Goal: Navigation & Orientation: Find specific page/section

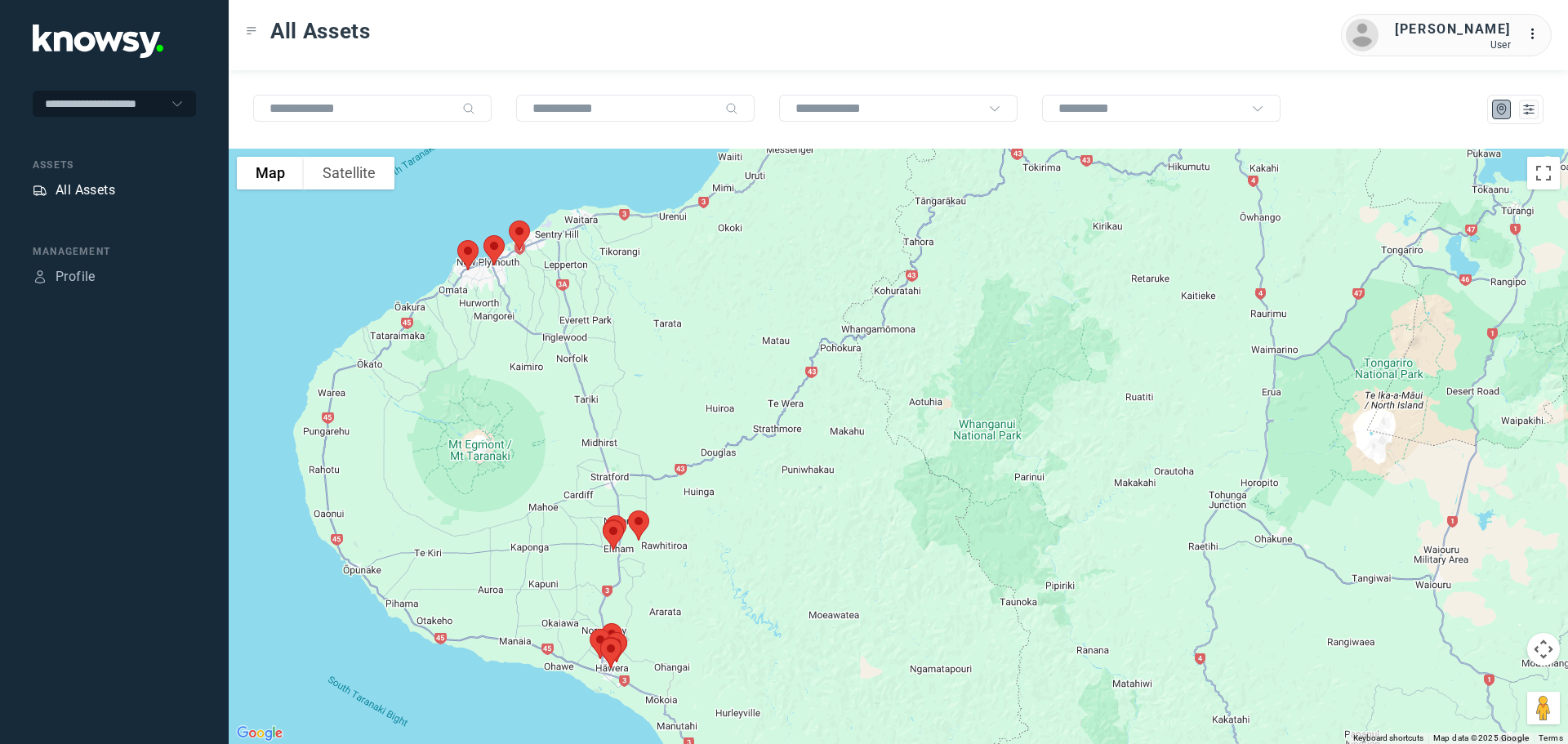
click at [88, 187] on div "All Assets" at bounding box center [85, 191] width 60 height 20
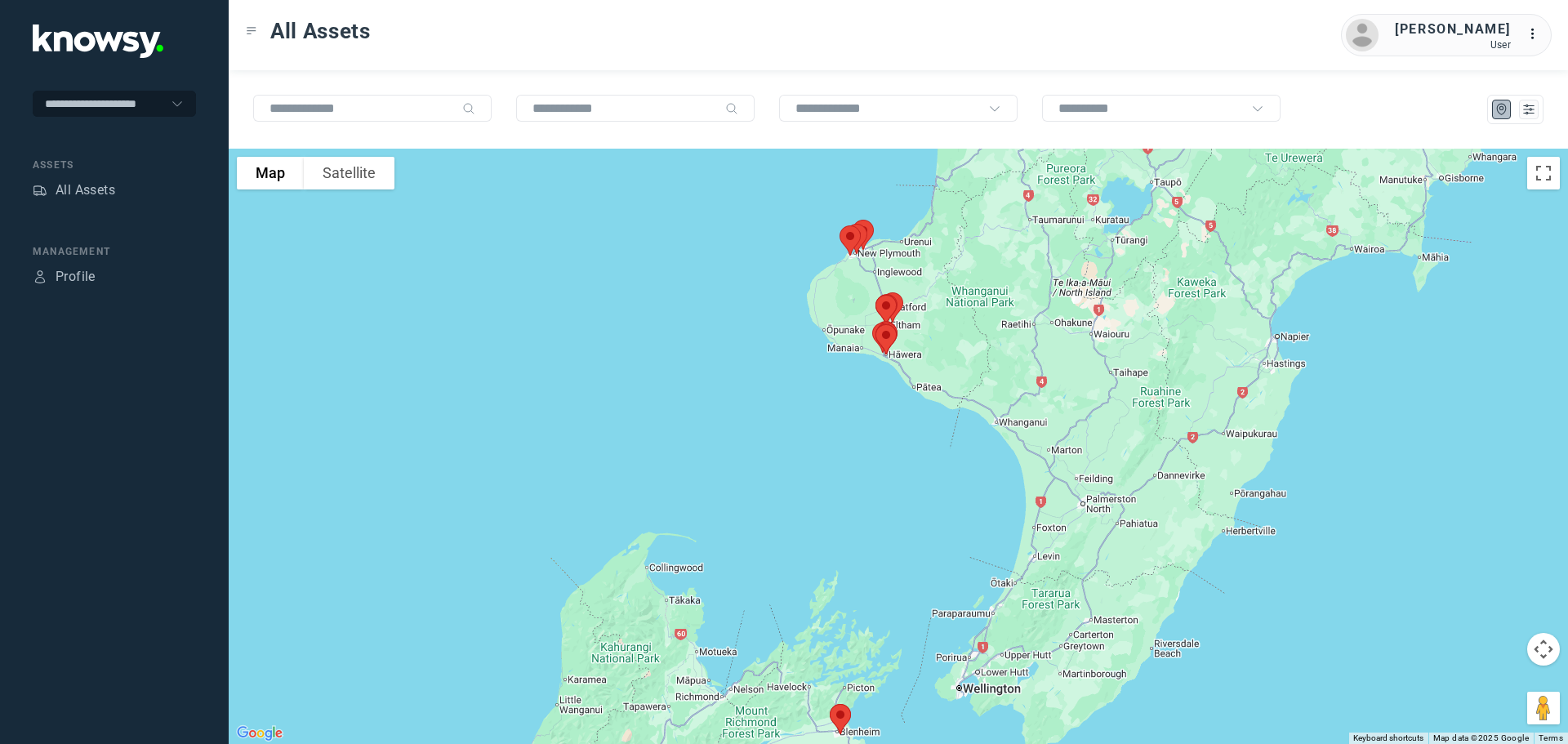
drag, startPoint x: 880, startPoint y: 346, endPoint x: 821, endPoint y: 446, distance: 116.1
click at [869, 361] on img at bounding box center [886, 339] width 34 height 44
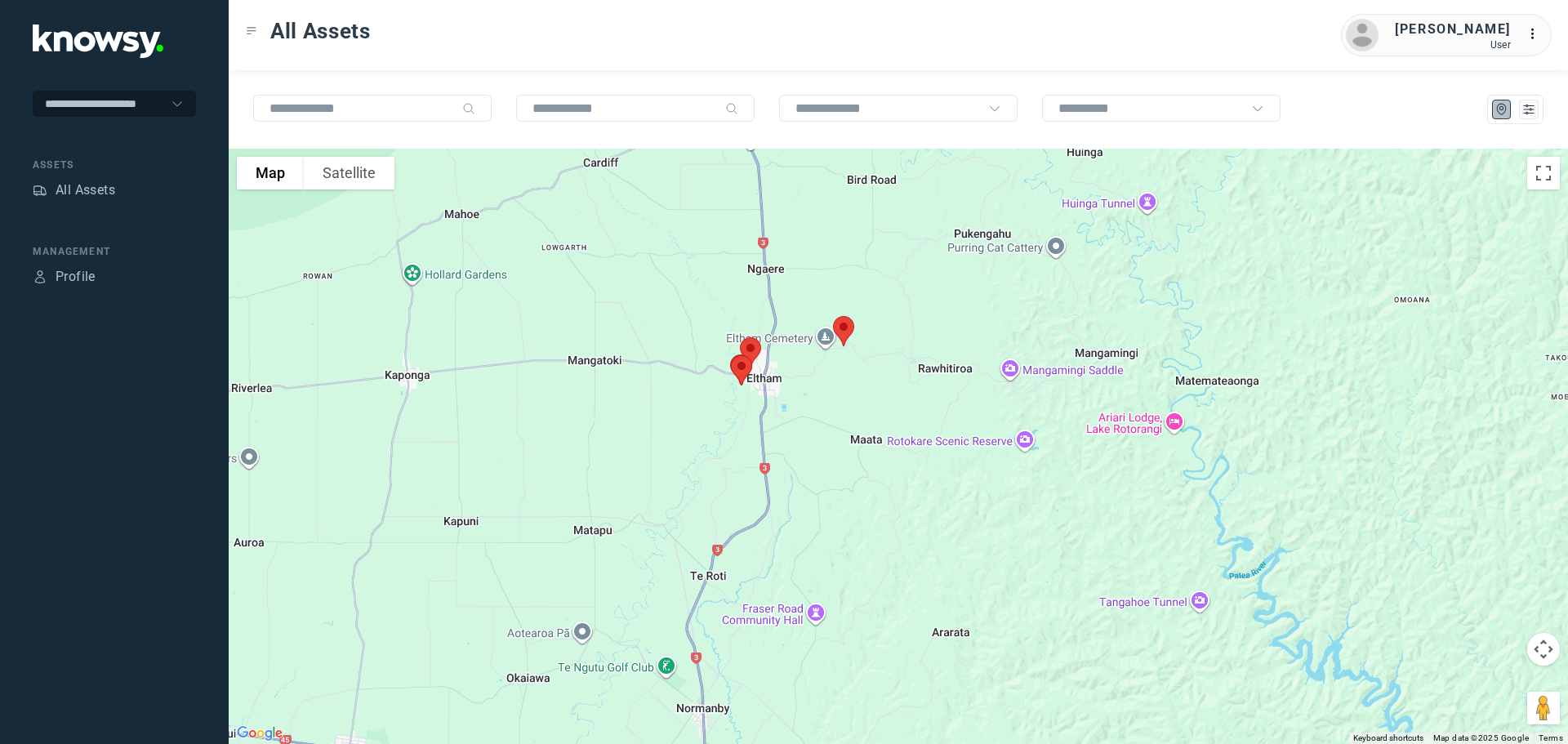
drag, startPoint x: 757, startPoint y: 356, endPoint x: 748, endPoint y: 418, distance: 62.6
click at [748, 418] on div at bounding box center [898, 446] width 1340 height 596
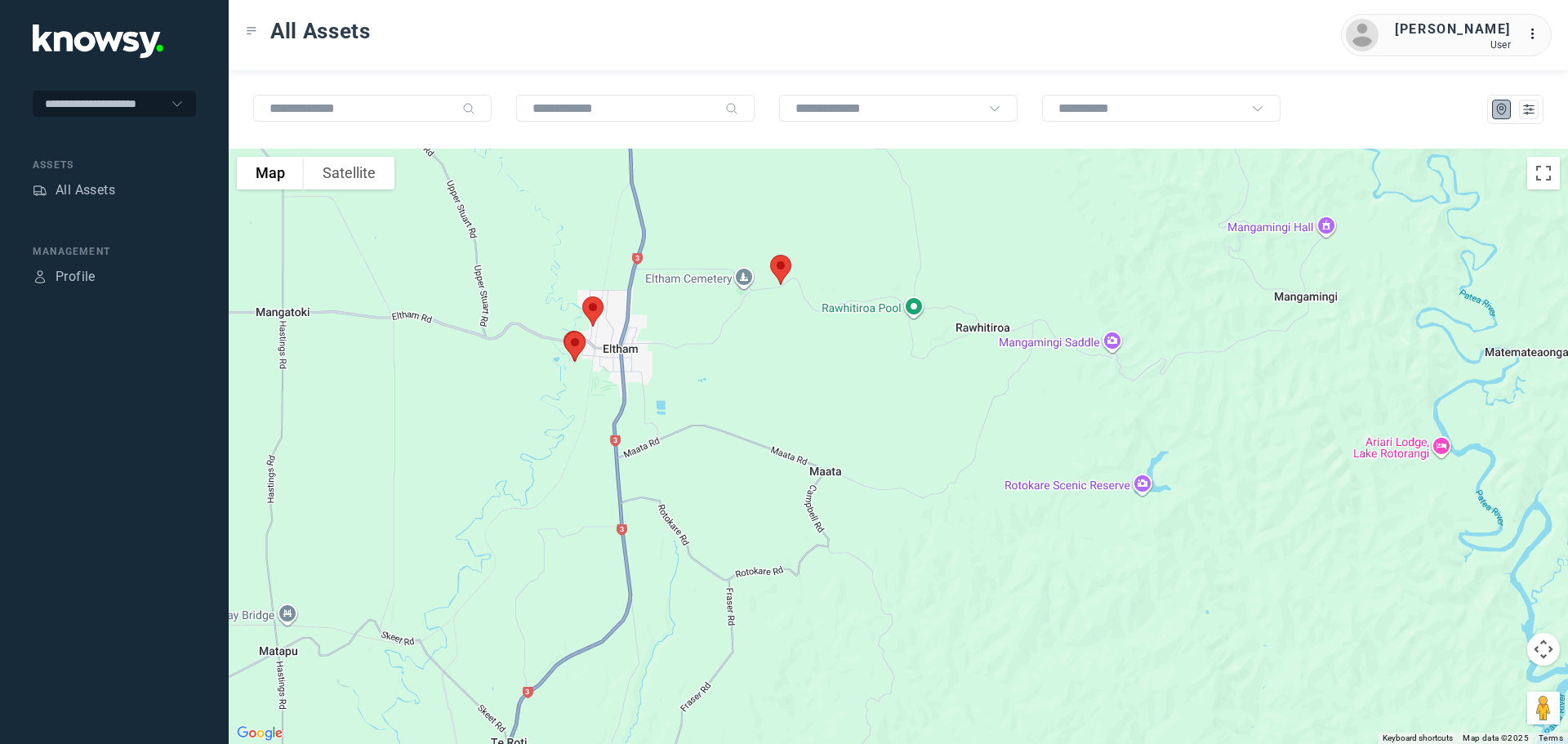
click at [571, 337] on img at bounding box center [575, 347] width 34 height 44
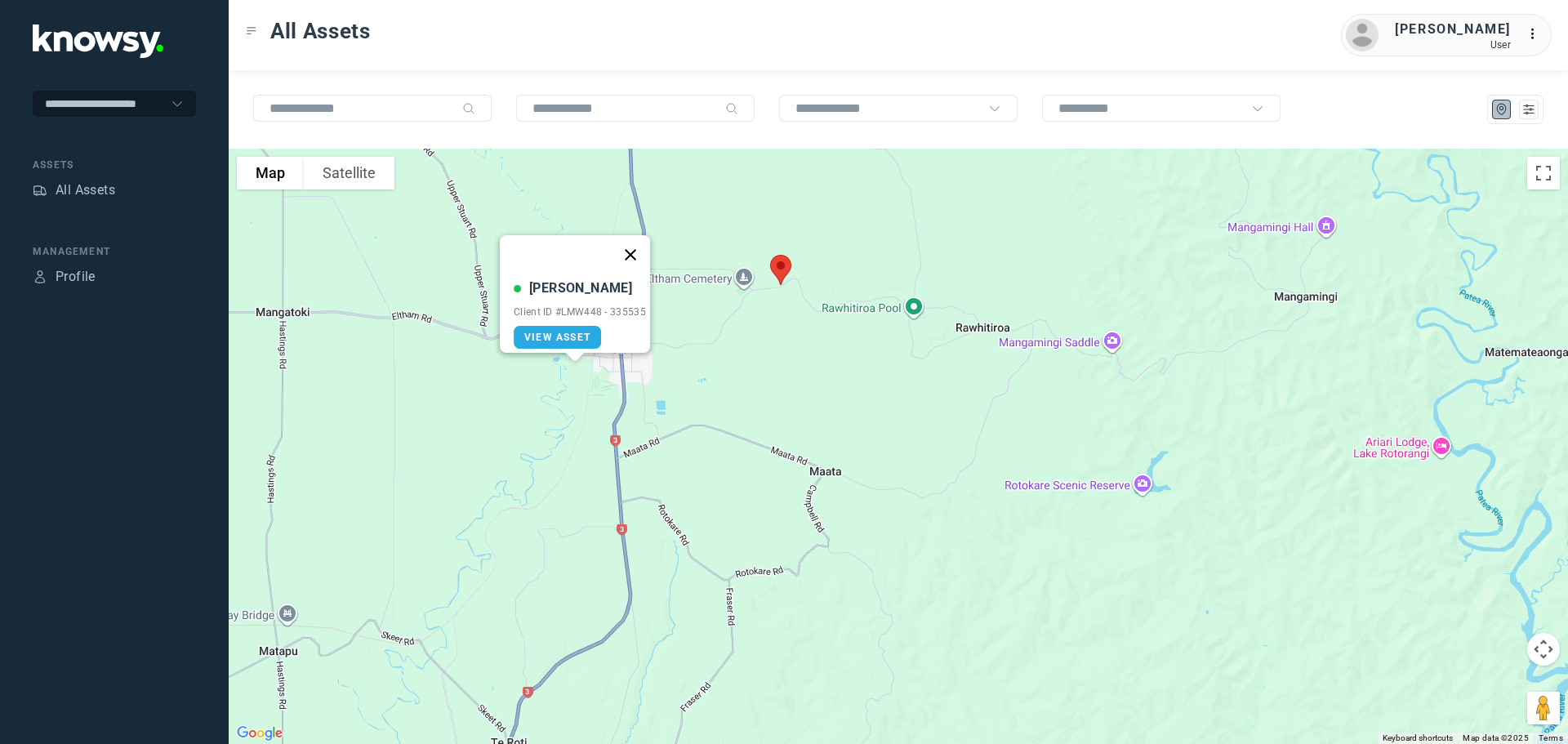
click at [636, 246] on button "Close" at bounding box center [630, 254] width 39 height 39
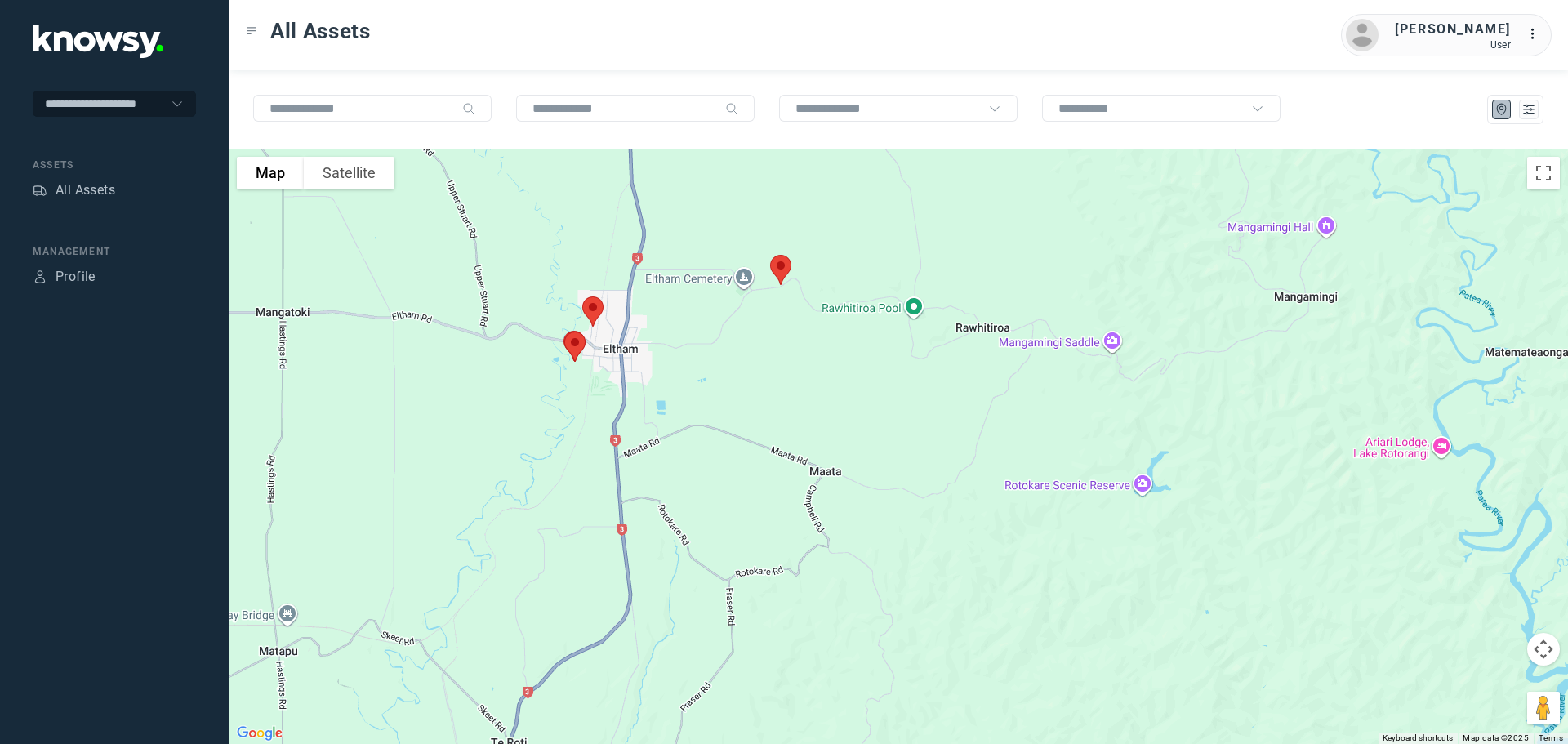
click at [596, 313] on img at bounding box center [593, 312] width 34 height 44
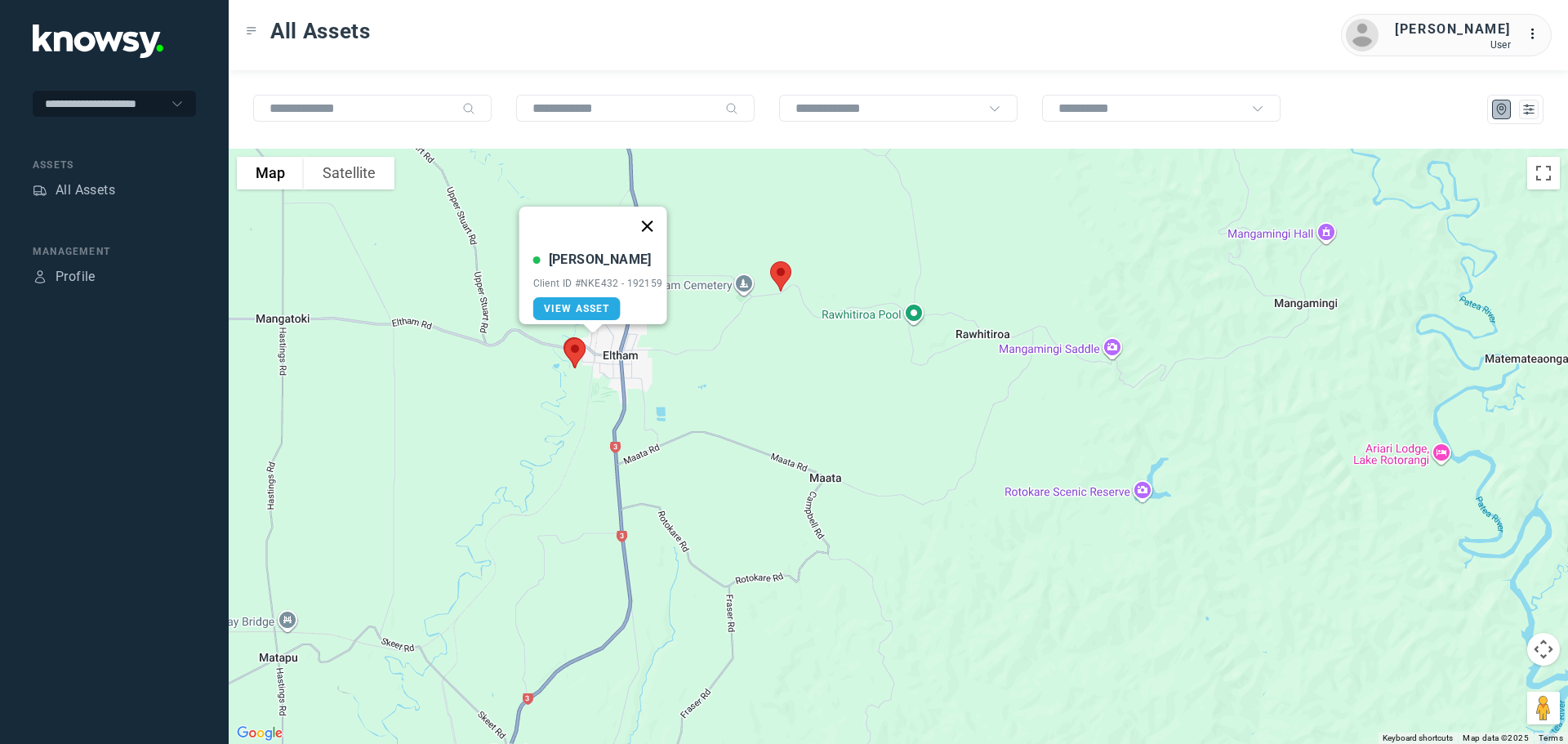
click at [641, 215] on button "Close" at bounding box center [646, 226] width 39 height 39
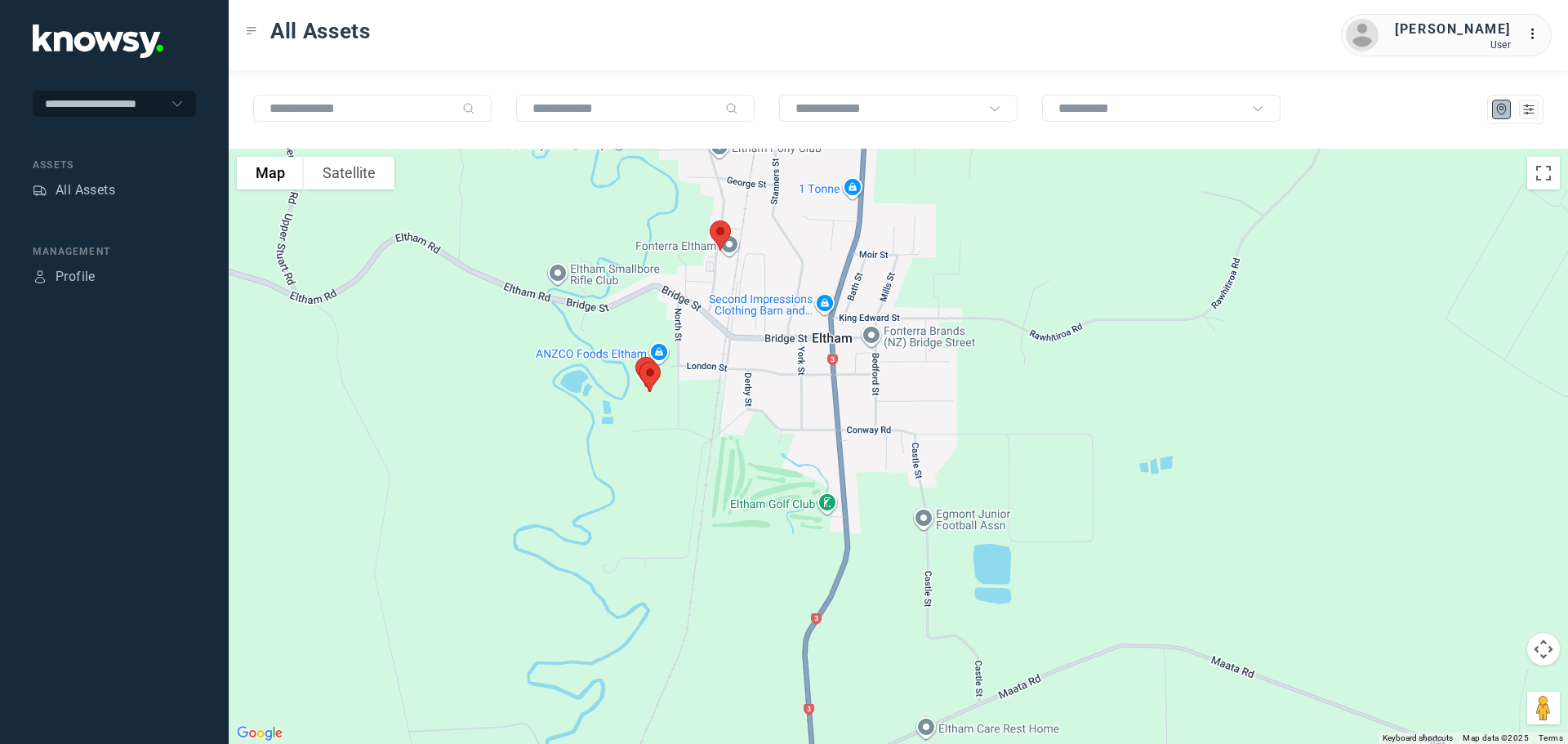
drag, startPoint x: 582, startPoint y: 312, endPoint x: 637, endPoint y: 429, distance: 129.3
click at [637, 429] on div at bounding box center [898, 446] width 1340 height 596
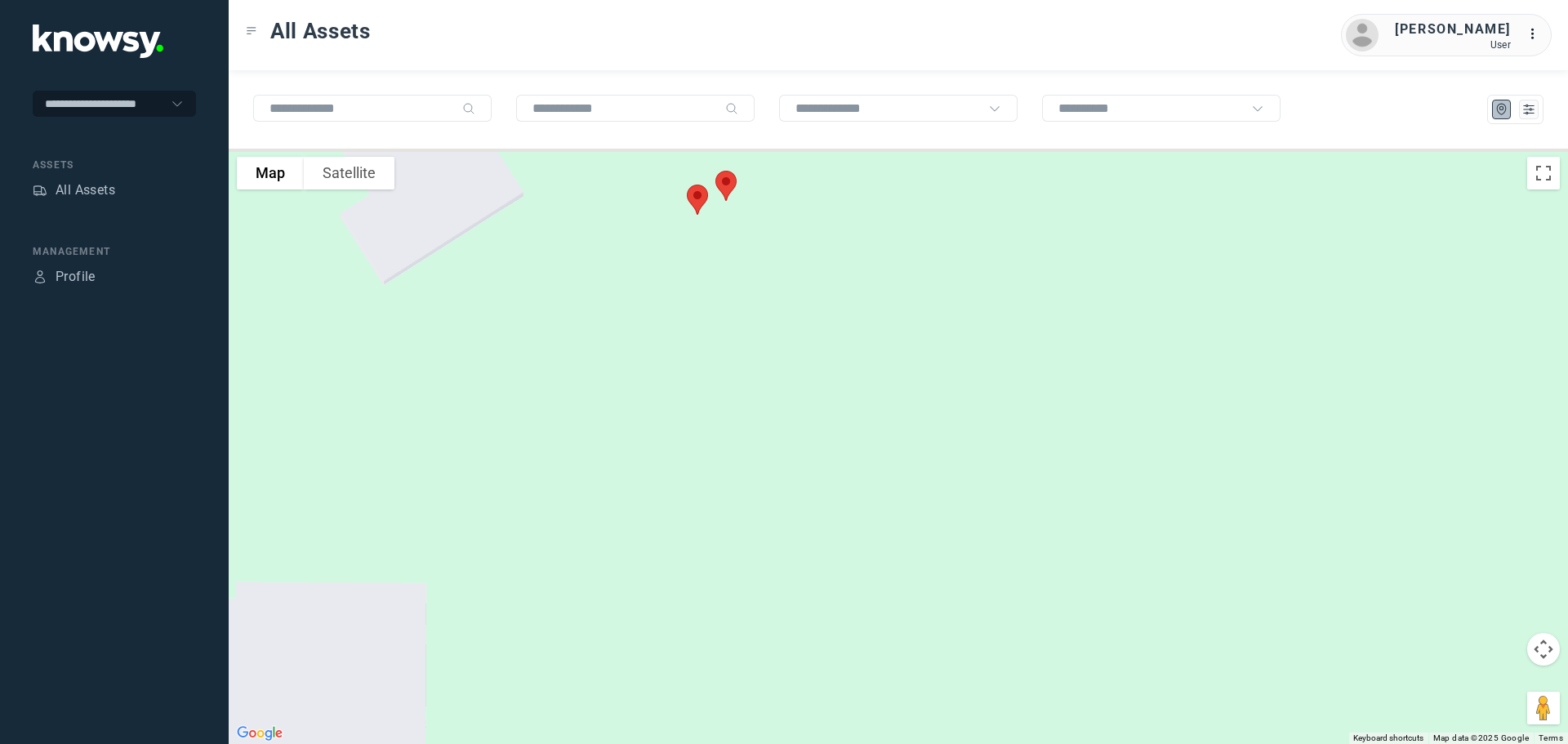
drag, startPoint x: 721, startPoint y: 344, endPoint x: 760, endPoint y: 515, distance: 175.4
click at [760, 515] on div at bounding box center [898, 446] width 1340 height 596
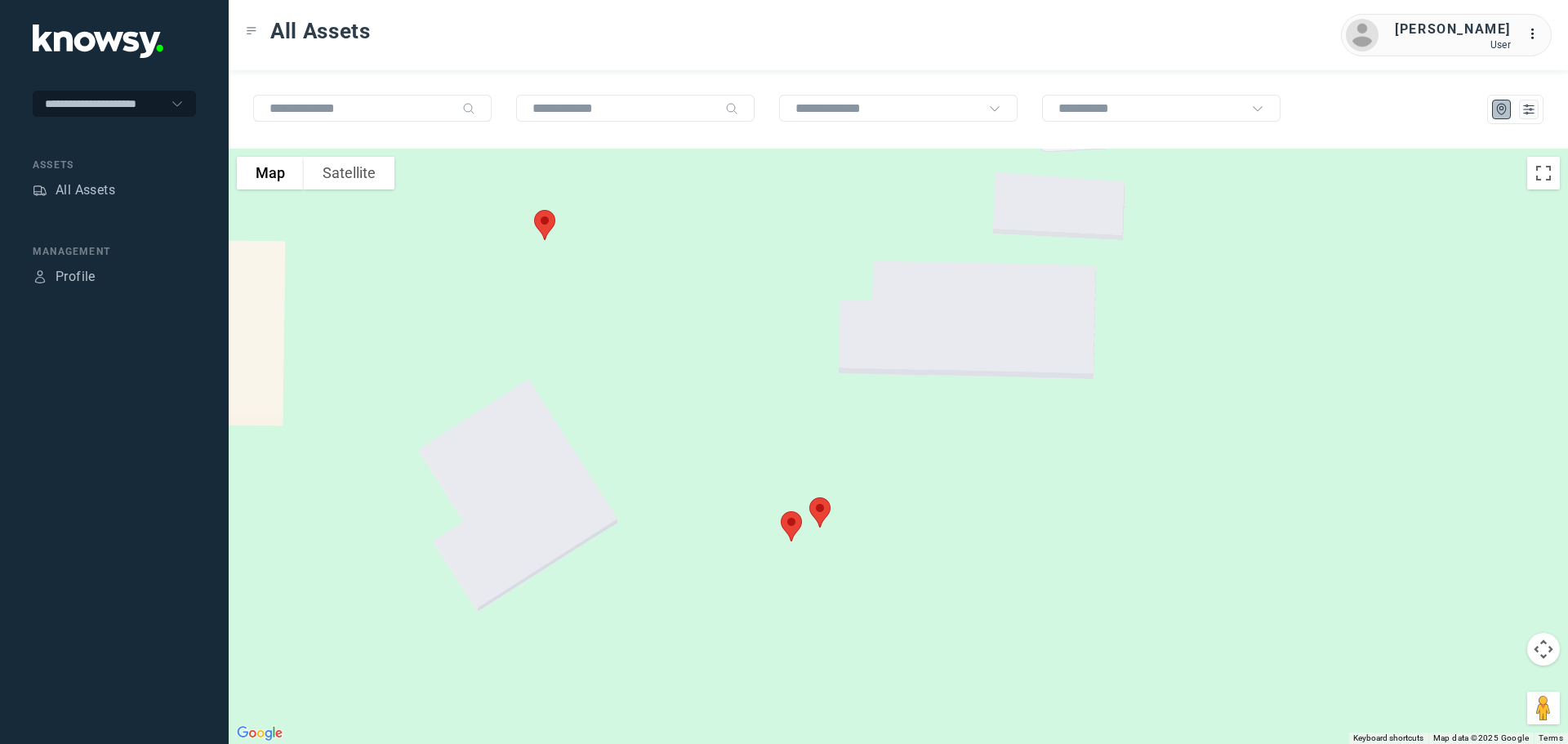
drag, startPoint x: 693, startPoint y: 415, endPoint x: 719, endPoint y: 480, distance: 70.0
click at [719, 480] on div at bounding box center [898, 446] width 1340 height 596
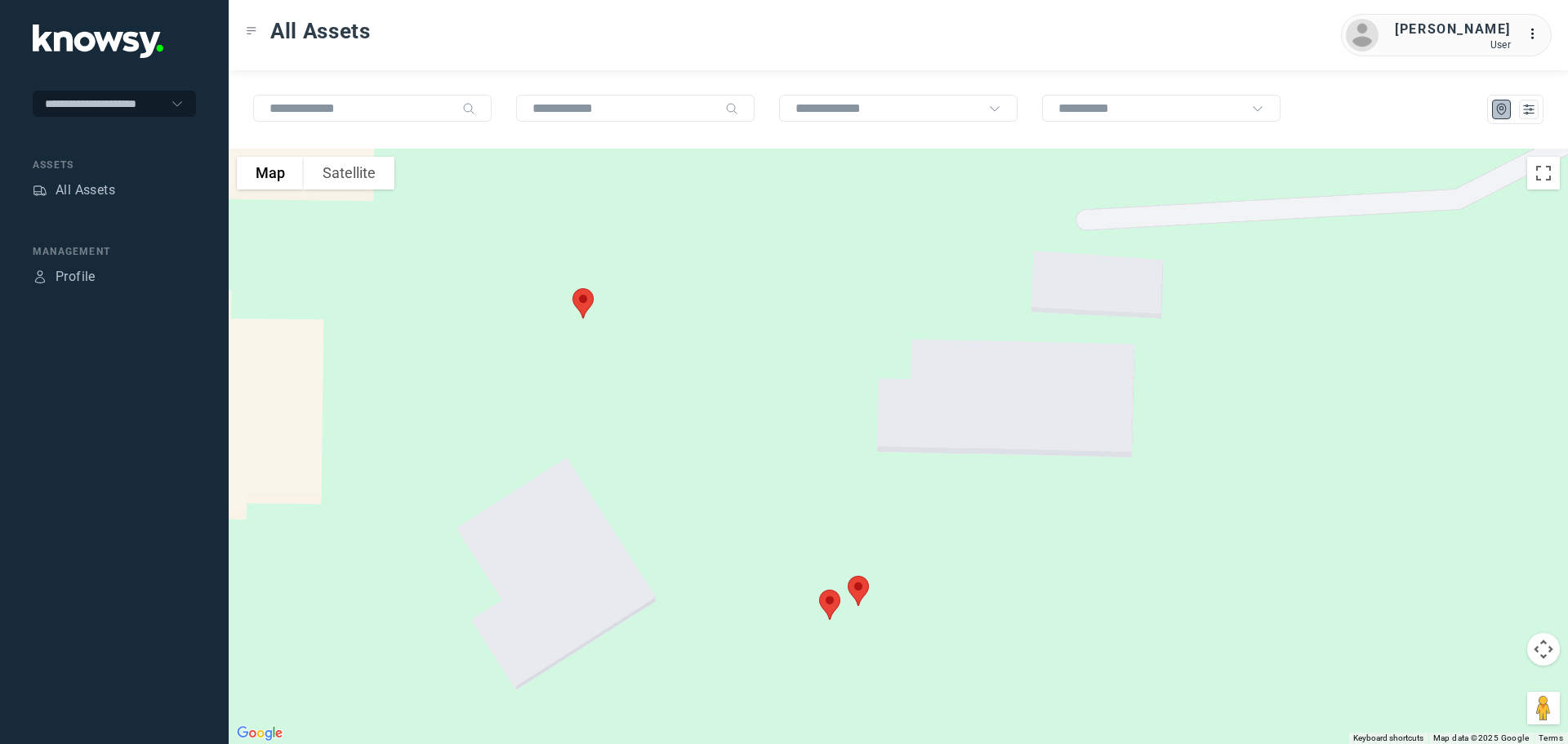
click at [586, 296] on img at bounding box center [583, 303] width 34 height 44
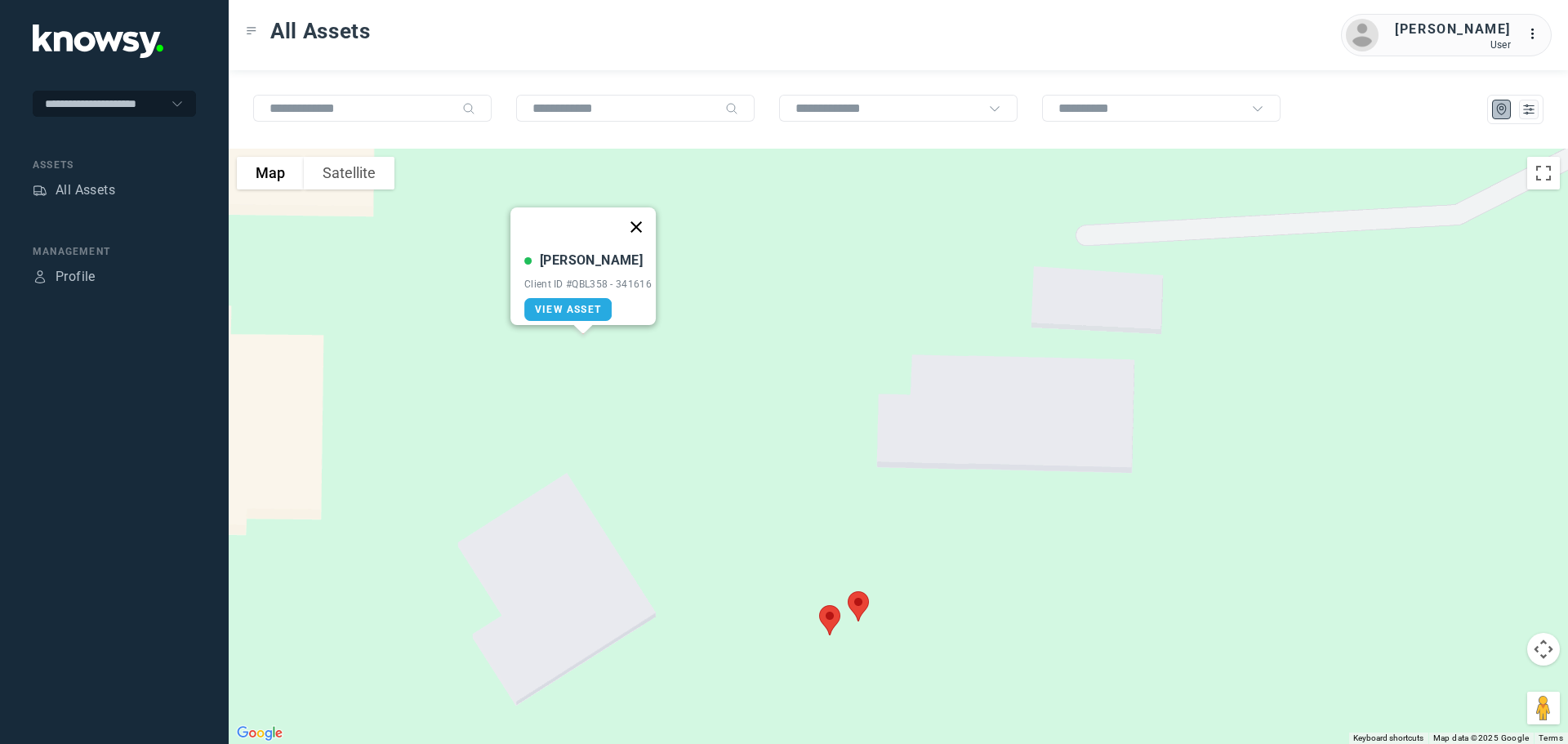
click at [643, 218] on button "Close" at bounding box center [636, 227] width 39 height 39
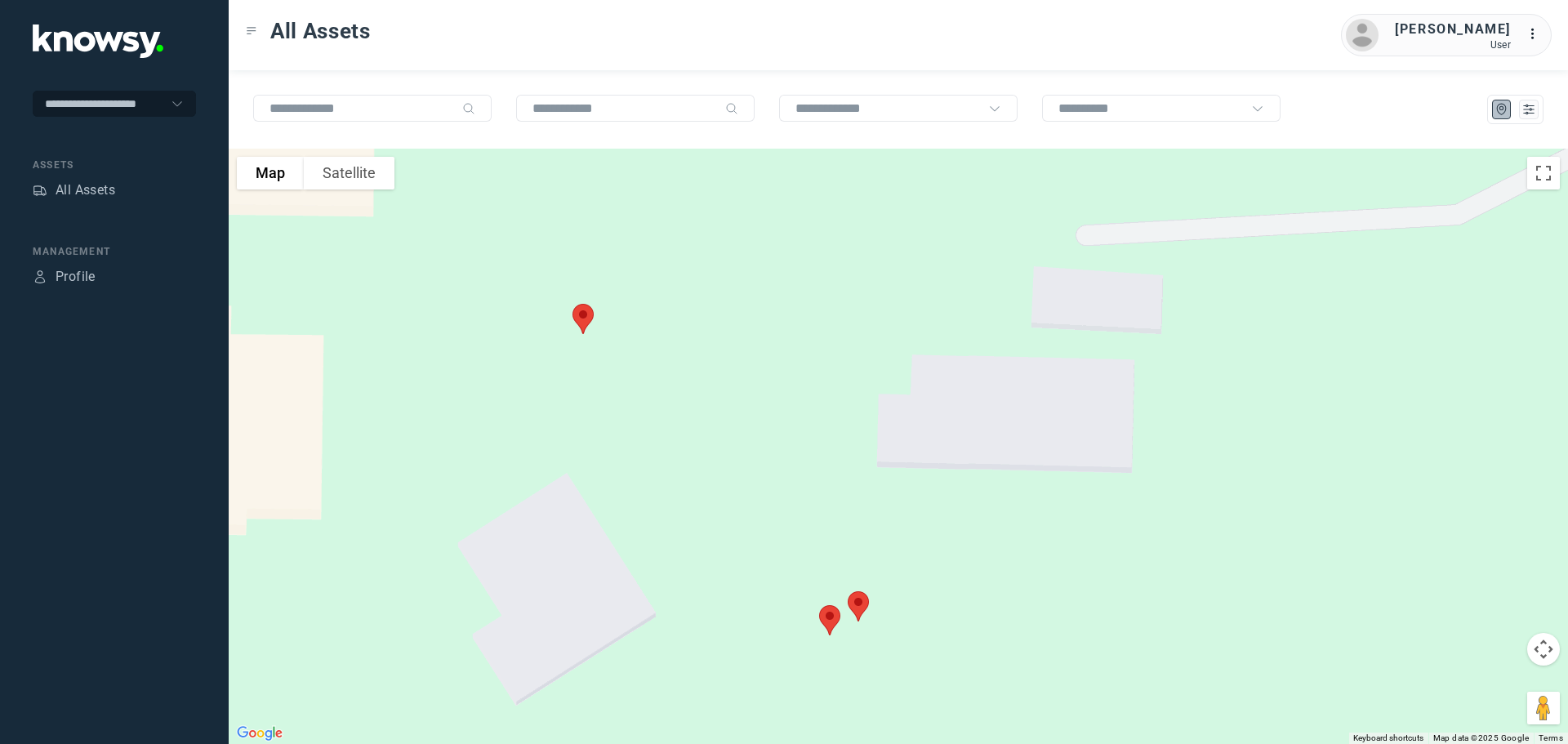
click at [857, 604] on img at bounding box center [858, 607] width 34 height 44
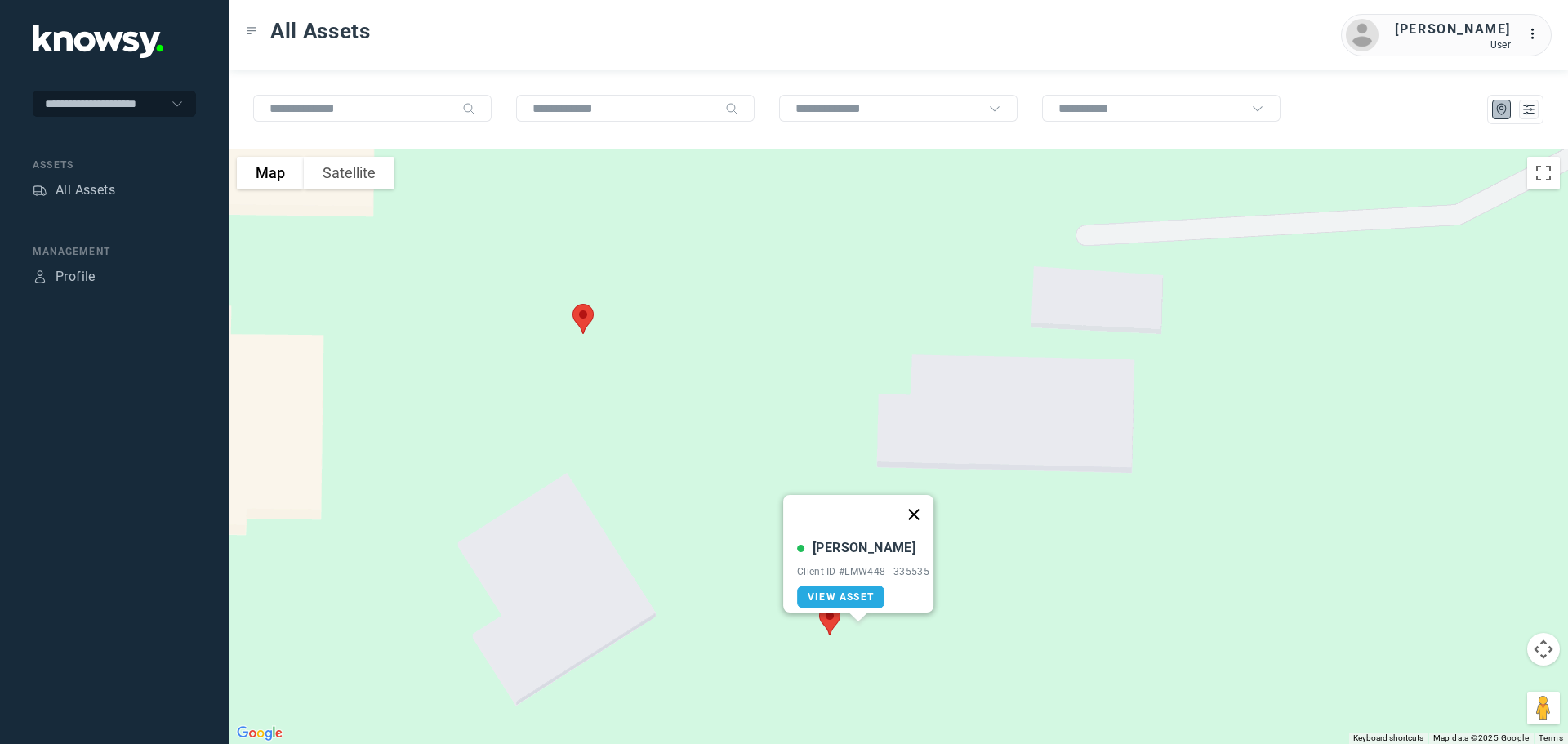
click at [925, 507] on button "Close" at bounding box center [913, 514] width 39 height 39
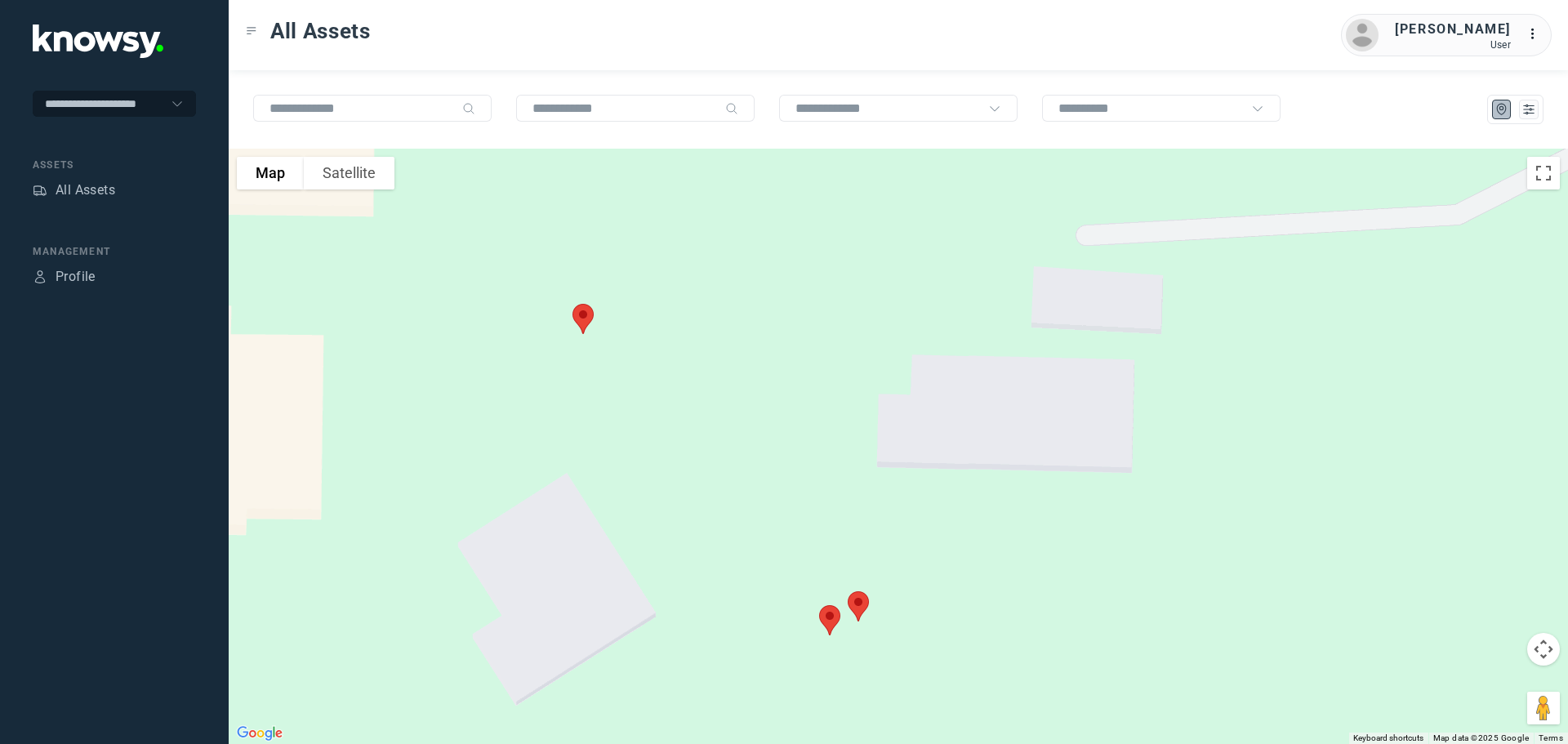
click at [827, 616] on img at bounding box center [830, 621] width 34 height 44
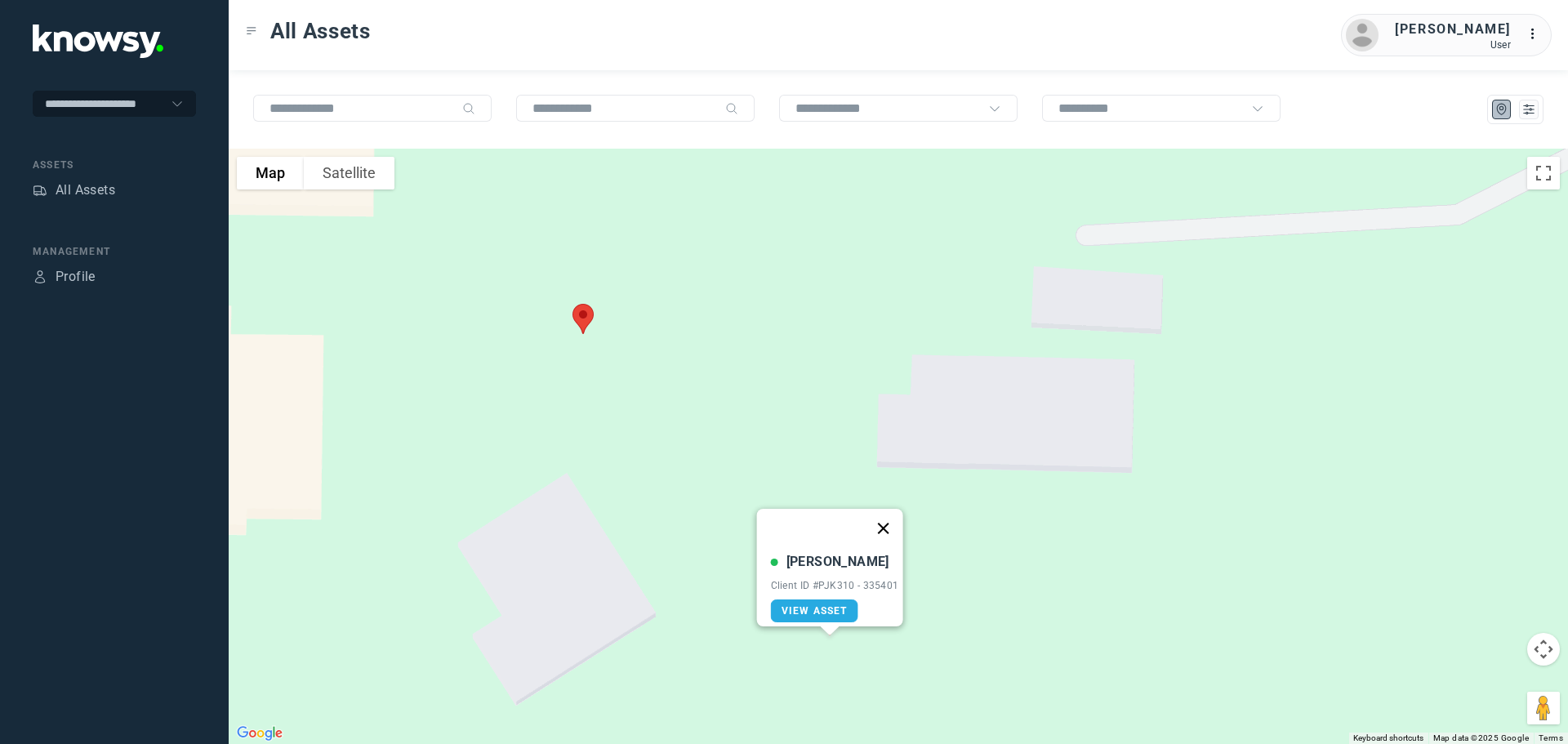
click at [883, 517] on button "Close" at bounding box center [882, 528] width 39 height 39
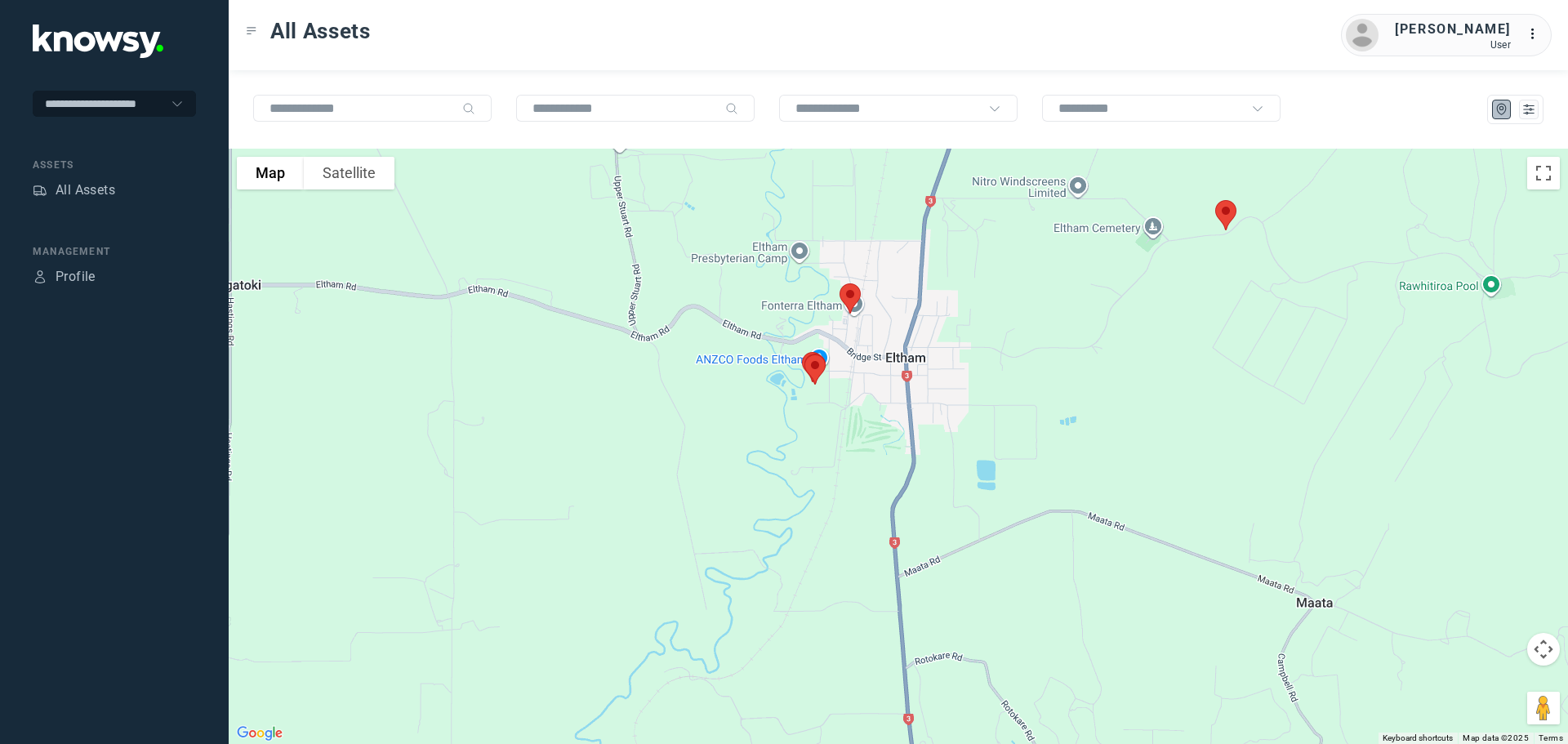
drag, startPoint x: 868, startPoint y: 551, endPoint x: 854, endPoint y: 326, distance: 225.4
click at [854, 327] on div at bounding box center [898, 446] width 1340 height 596
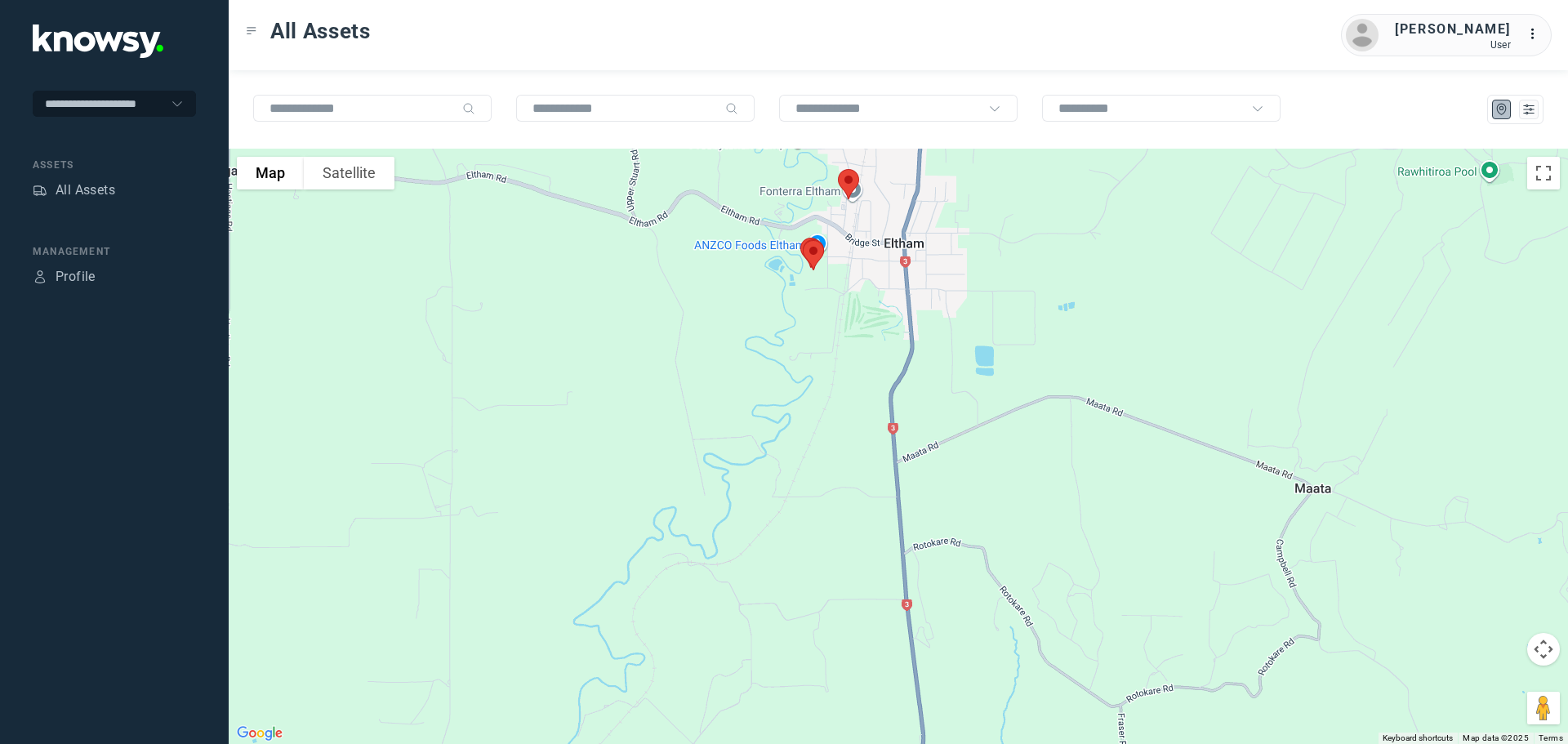
drag, startPoint x: 886, startPoint y: 495, endPoint x: 857, endPoint y: 300, distance: 197.1
click at [857, 301] on div at bounding box center [898, 446] width 1340 height 596
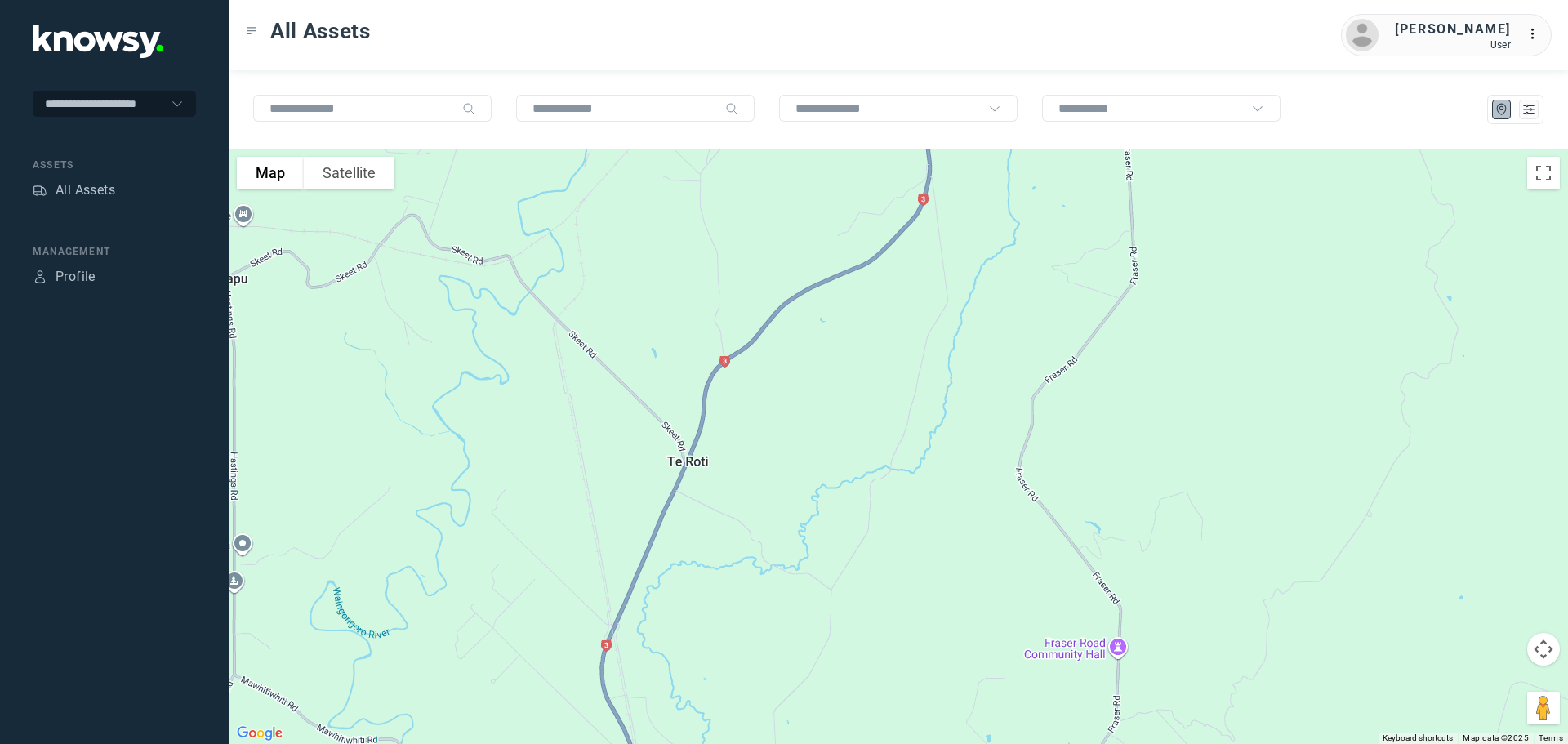
drag, startPoint x: 910, startPoint y: 376, endPoint x: 928, endPoint y: 293, distance: 84.9
click at [928, 304] on div at bounding box center [898, 446] width 1340 height 596
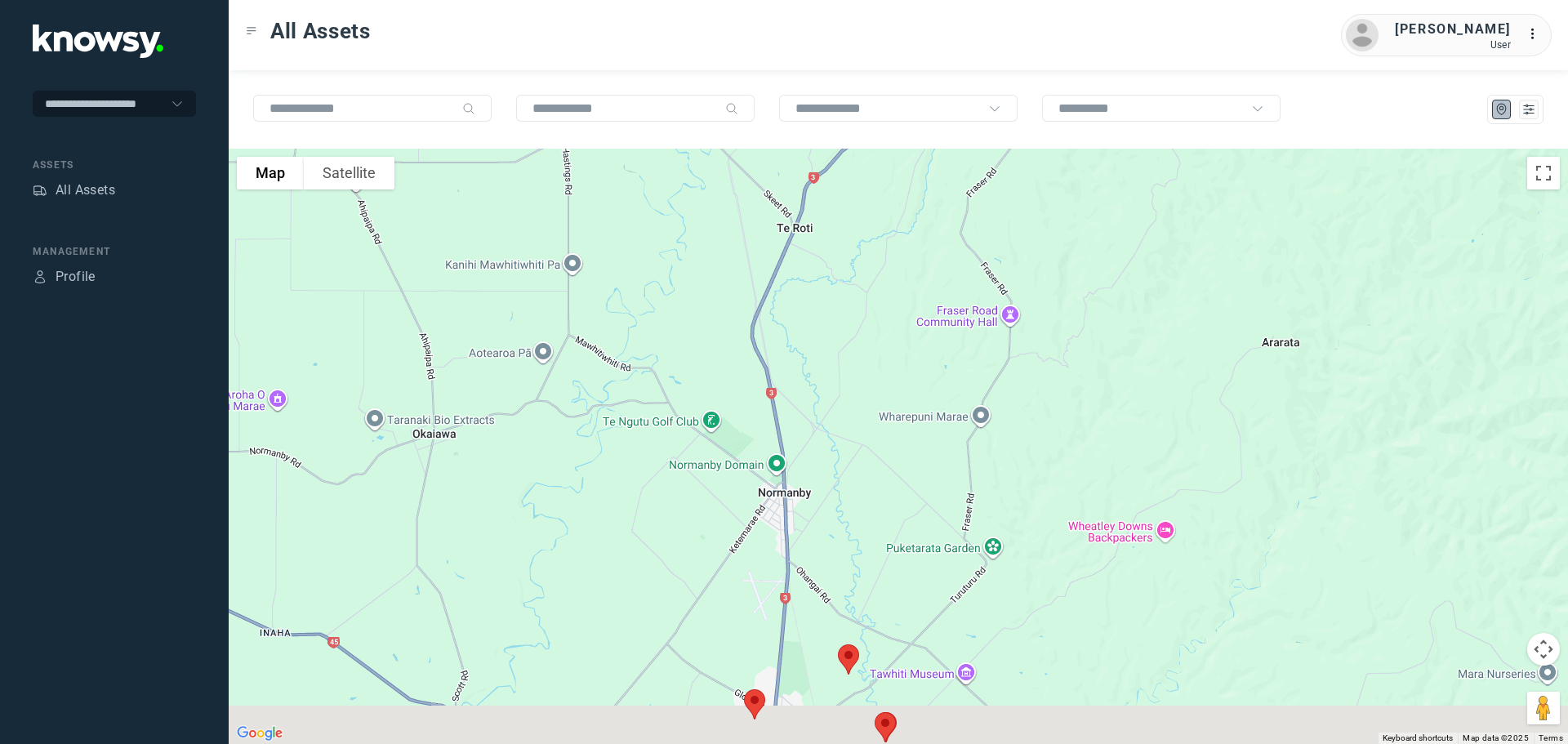
drag, startPoint x: 820, startPoint y: 612, endPoint x: 846, endPoint y: 346, distance: 267.3
click at [845, 358] on div at bounding box center [898, 446] width 1340 height 596
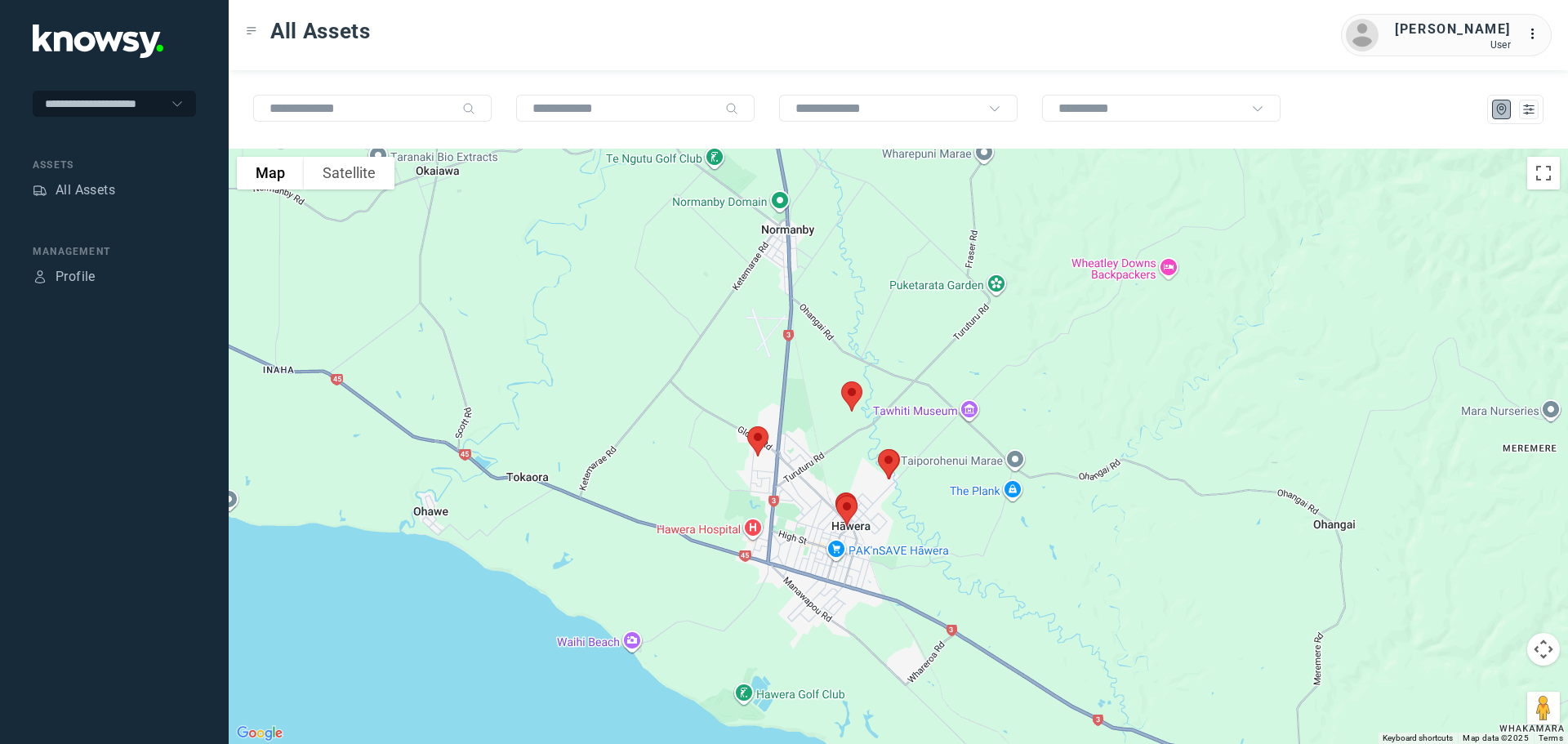
drag, startPoint x: 824, startPoint y: 462, endPoint x: 814, endPoint y: 410, distance: 53.0
click at [816, 412] on div at bounding box center [898, 446] width 1340 height 596
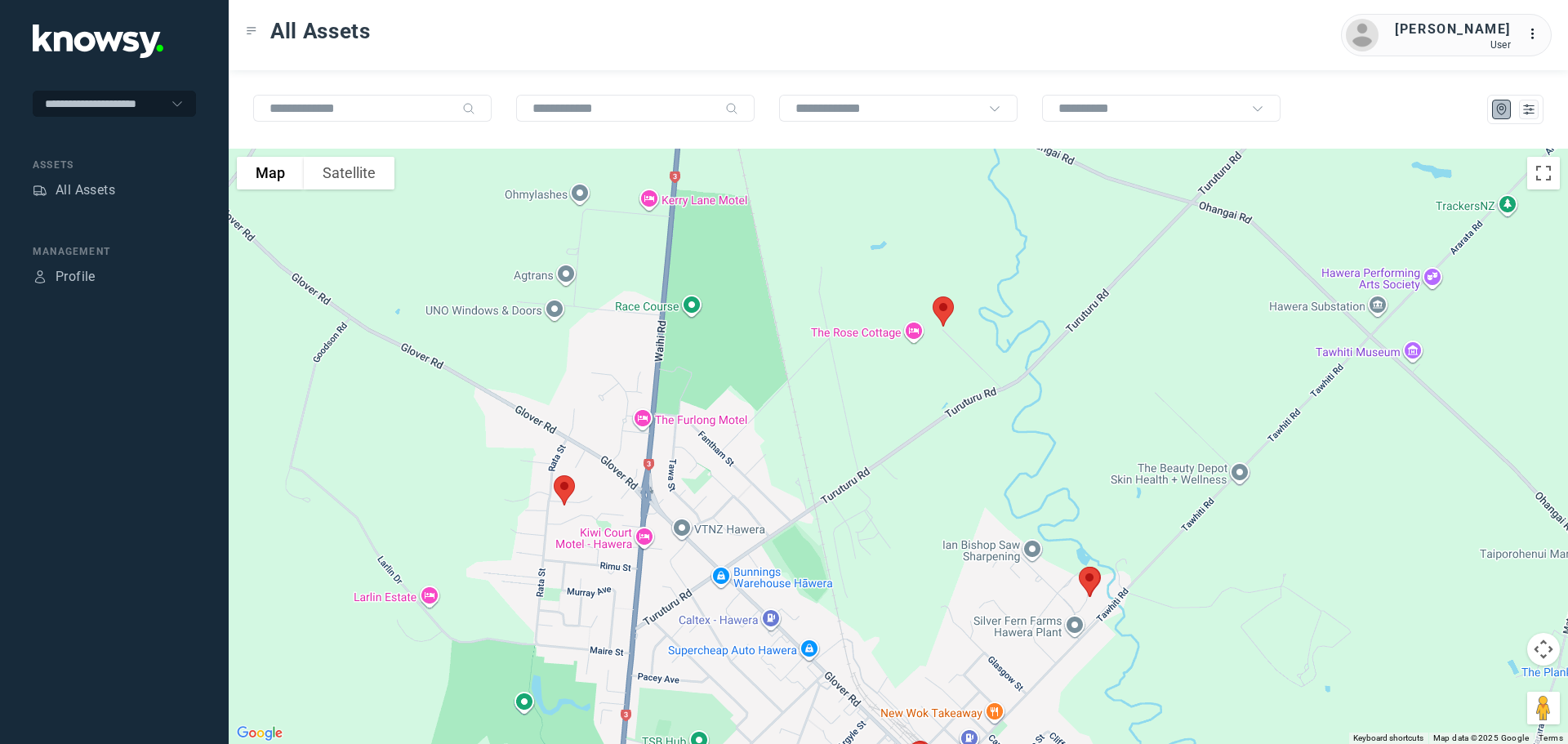
drag, startPoint x: 859, startPoint y: 320, endPoint x: 712, endPoint y: 463, distance: 205.1
click at [712, 463] on div at bounding box center [898, 446] width 1340 height 596
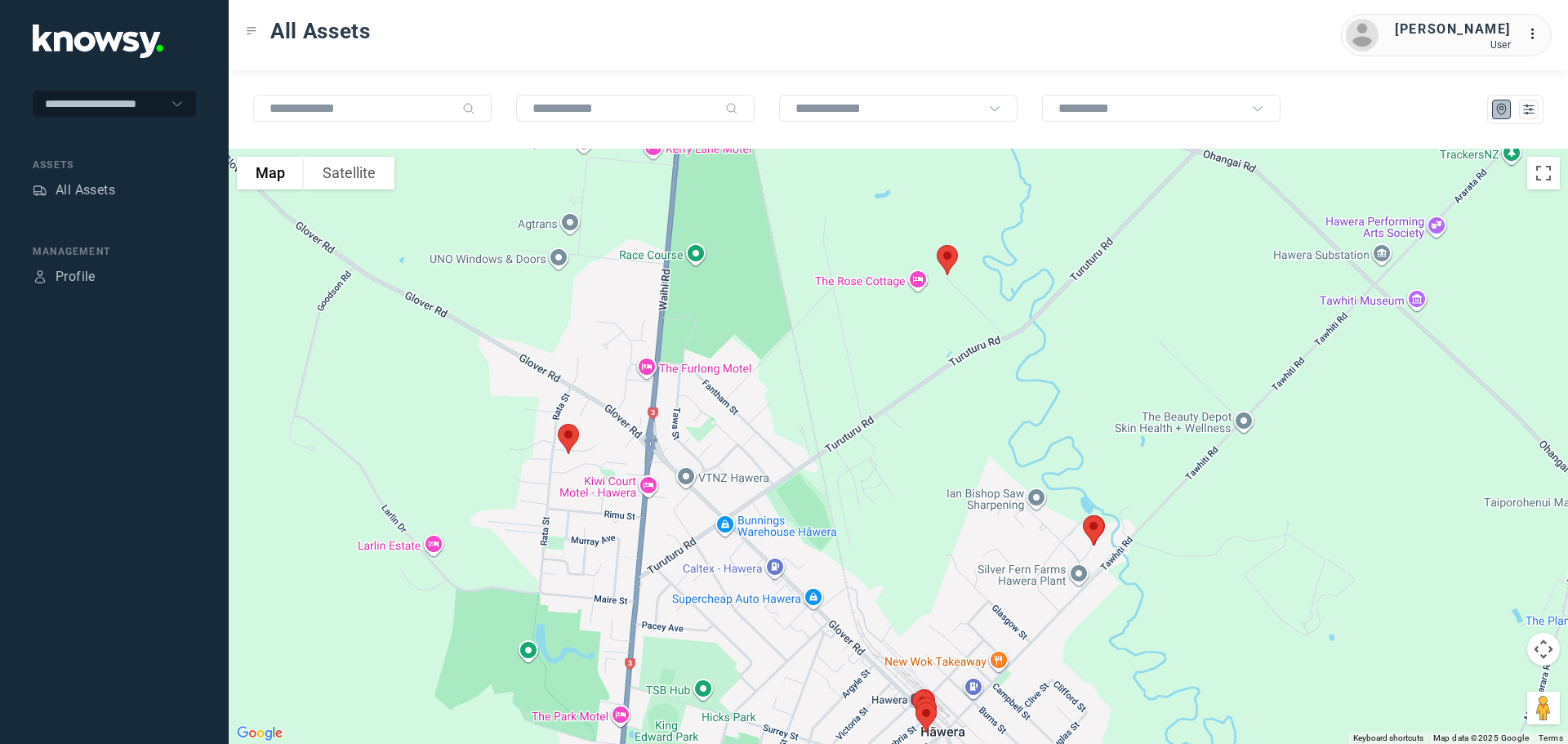
drag, startPoint x: 851, startPoint y: 459, endPoint x: 903, endPoint y: 236, distance: 229.0
click at [903, 241] on div at bounding box center [898, 446] width 1340 height 596
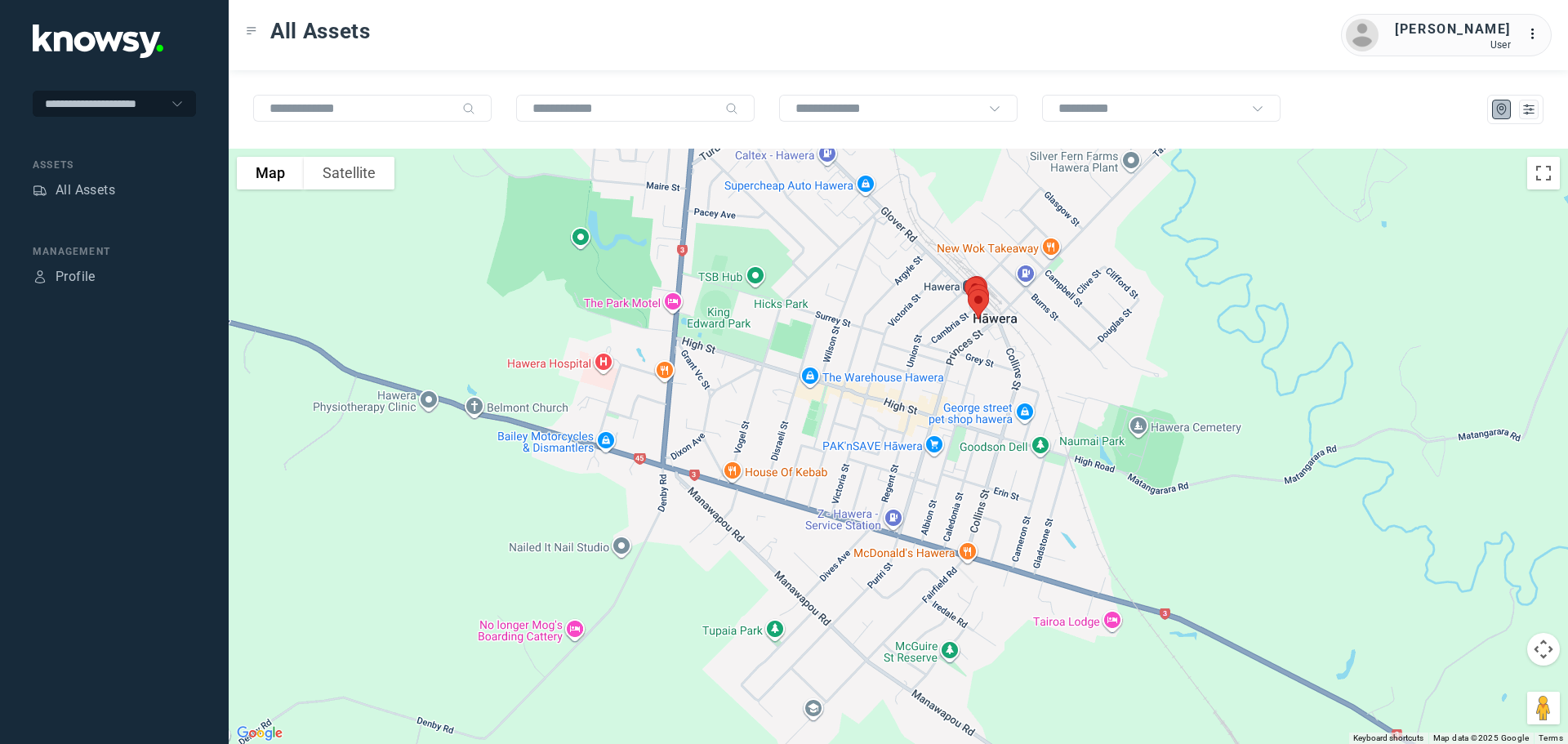
drag, startPoint x: 898, startPoint y: 385, endPoint x: 834, endPoint y: 334, distance: 81.8
click at [860, 309] on div at bounding box center [898, 446] width 1340 height 596
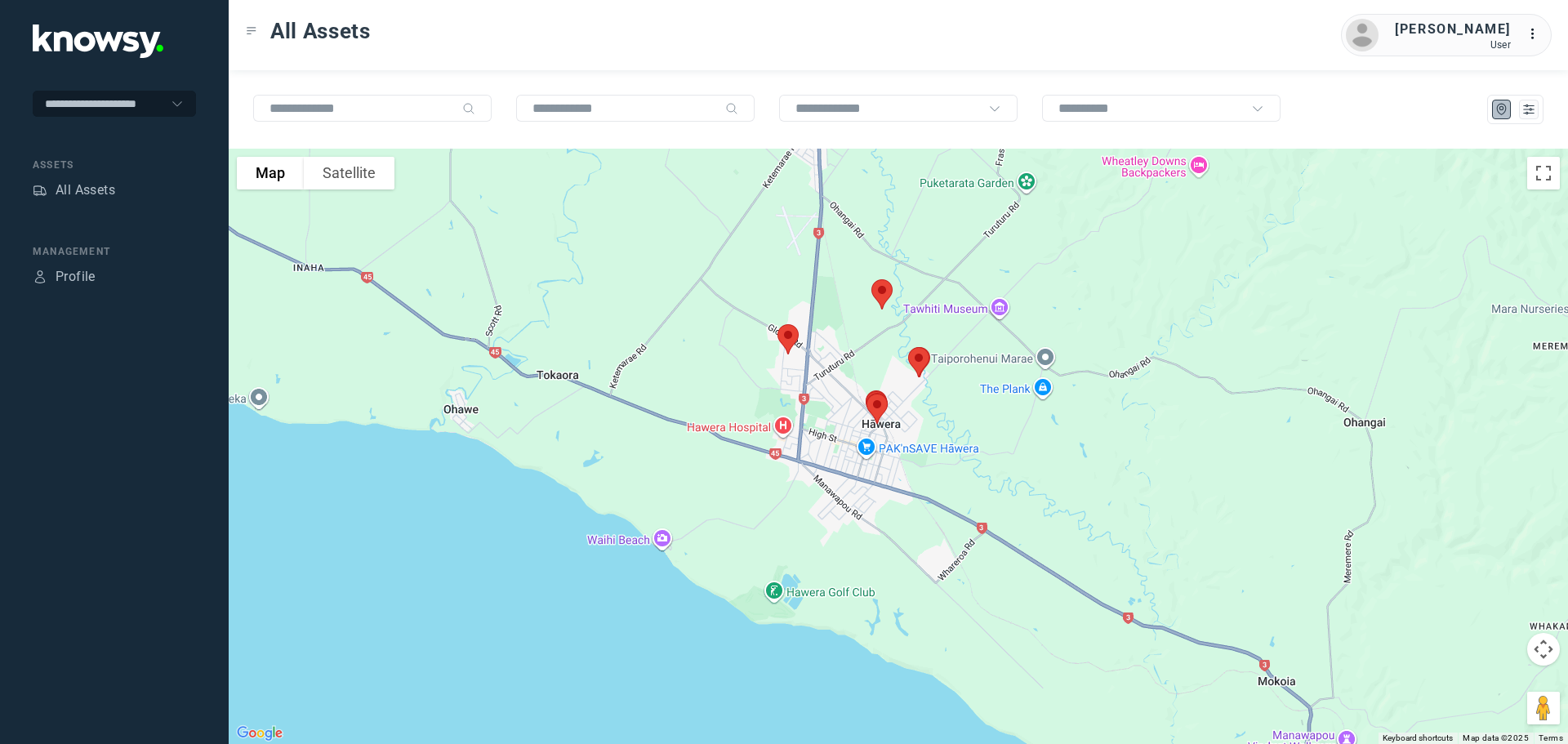
drag, startPoint x: 532, startPoint y: 461, endPoint x: 607, endPoint y: 464, distance: 75.1
click at [607, 464] on div at bounding box center [898, 446] width 1340 height 596
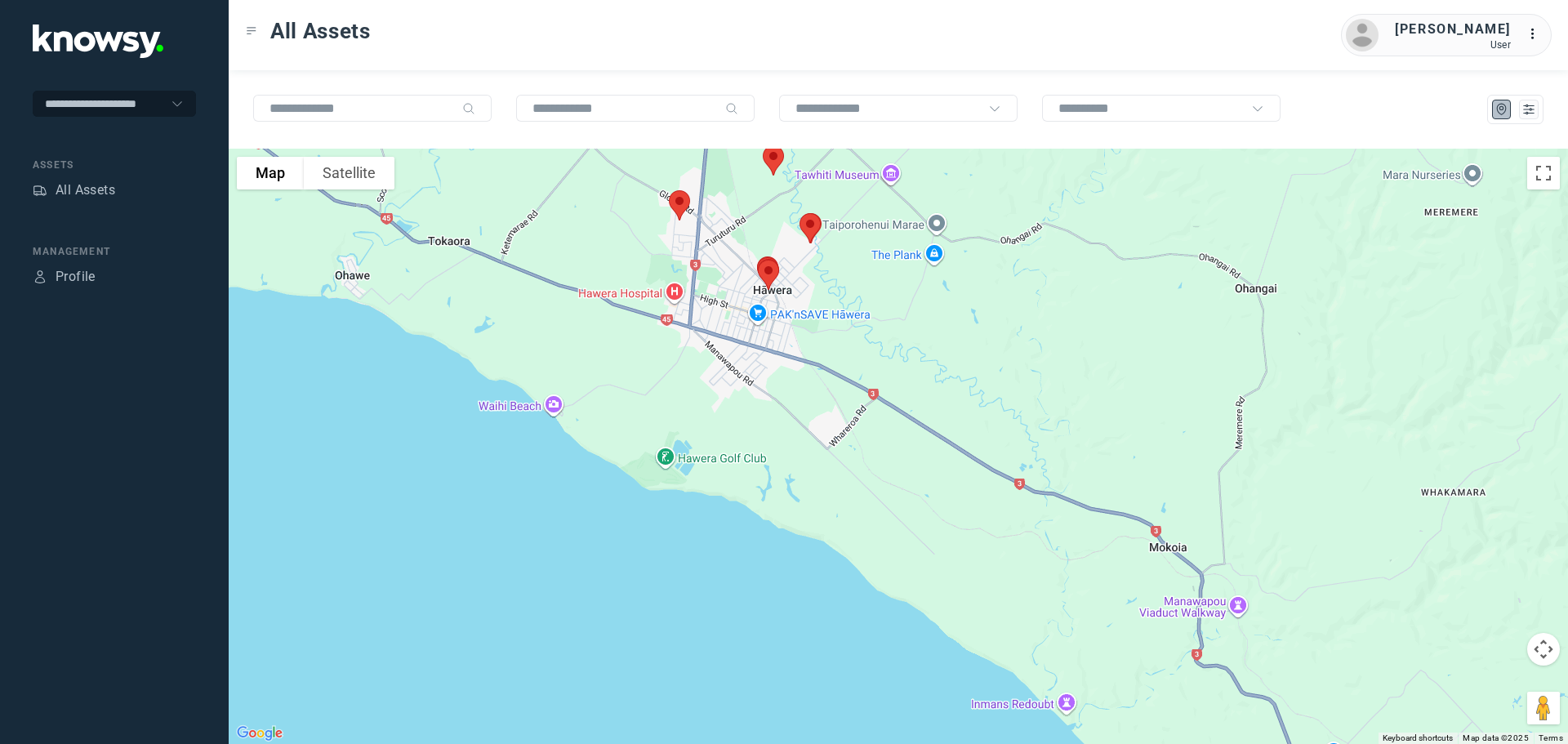
drag, startPoint x: 646, startPoint y: 608, endPoint x: 627, endPoint y: 442, distance: 167.1
click at [627, 442] on div at bounding box center [898, 446] width 1340 height 596
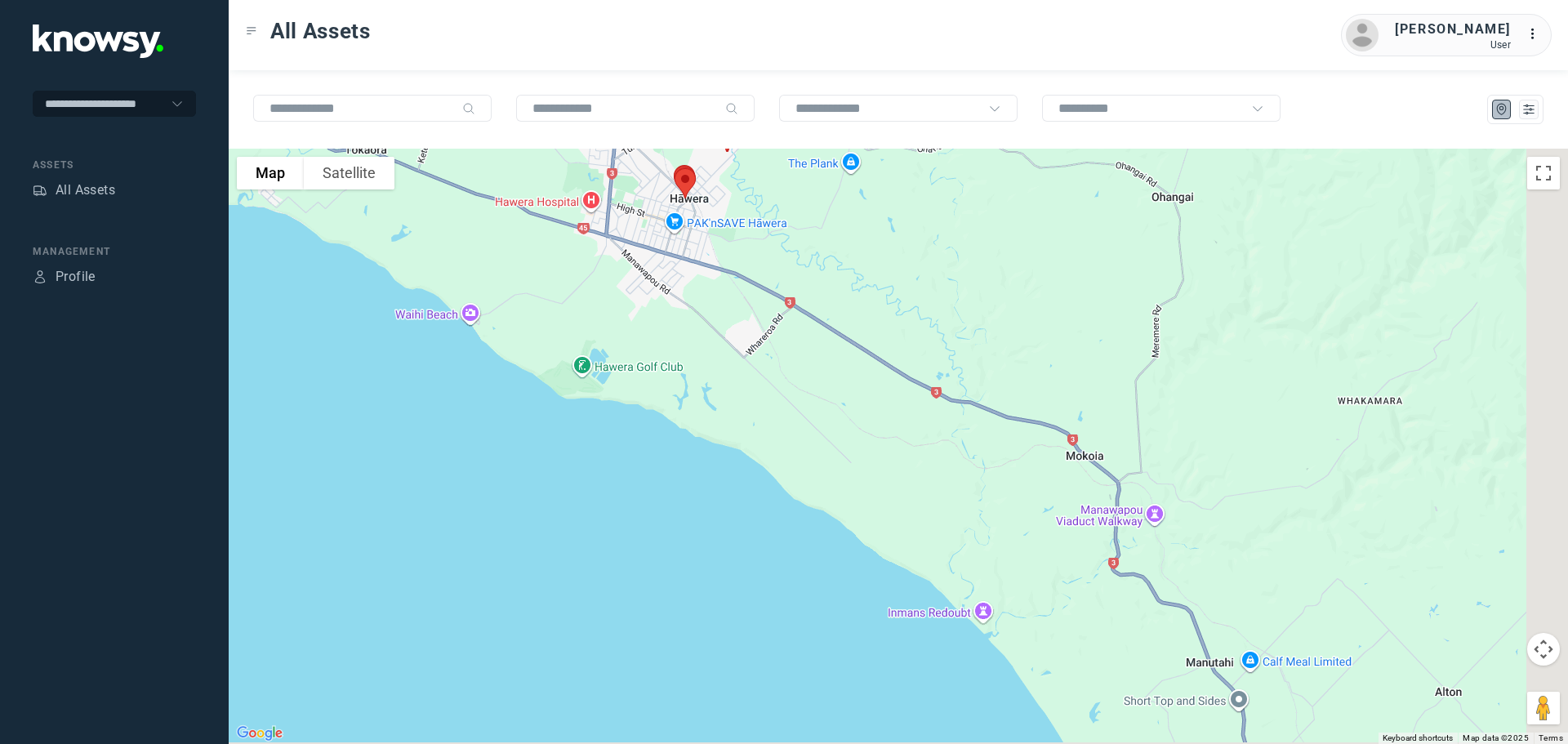
drag, startPoint x: 928, startPoint y: 568, endPoint x: 856, endPoint y: 496, distance: 101.8
click at [856, 496] on div at bounding box center [898, 446] width 1340 height 596
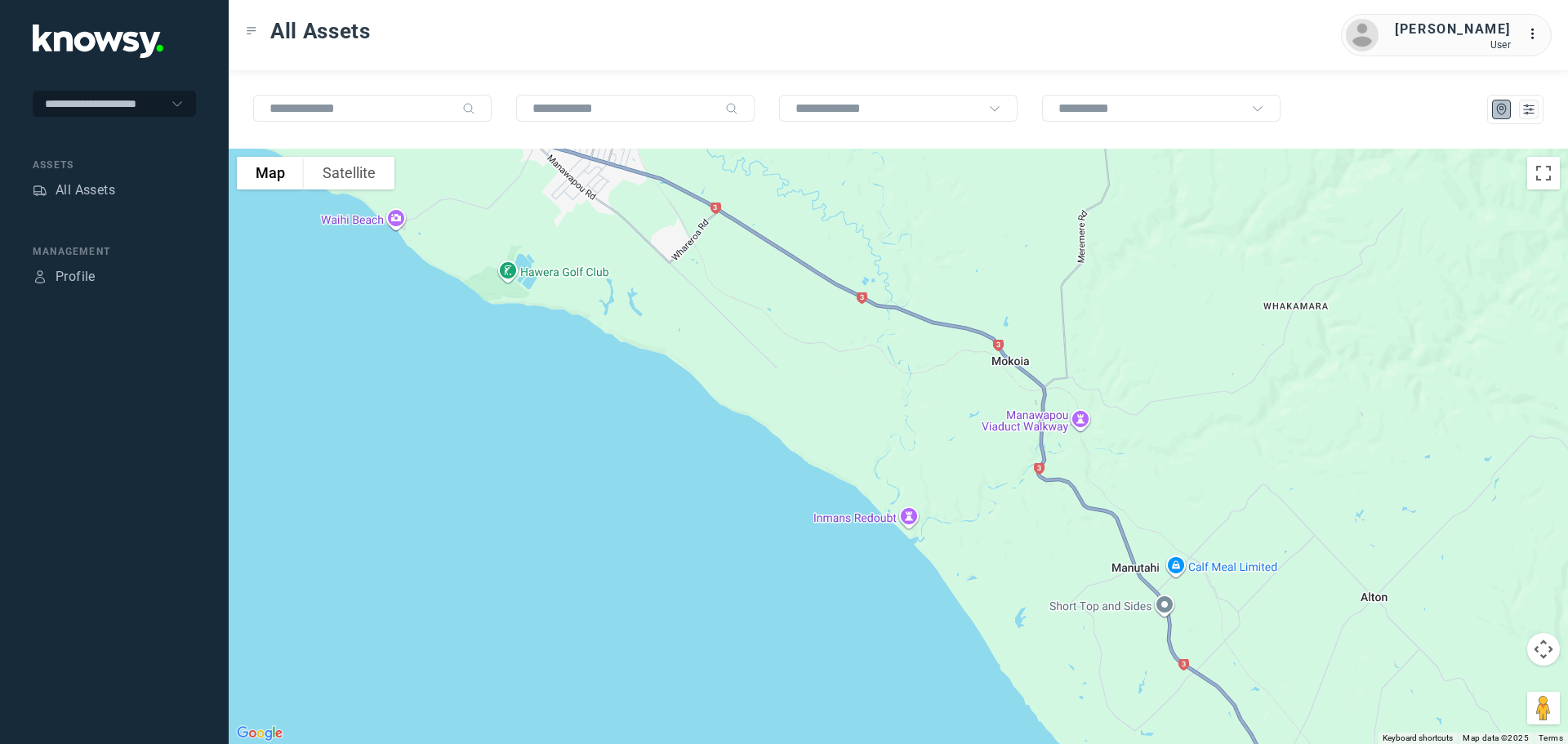
drag, startPoint x: 873, startPoint y: 465, endPoint x: 838, endPoint y: 421, distance: 56.2
click at [838, 421] on div at bounding box center [898, 446] width 1340 height 596
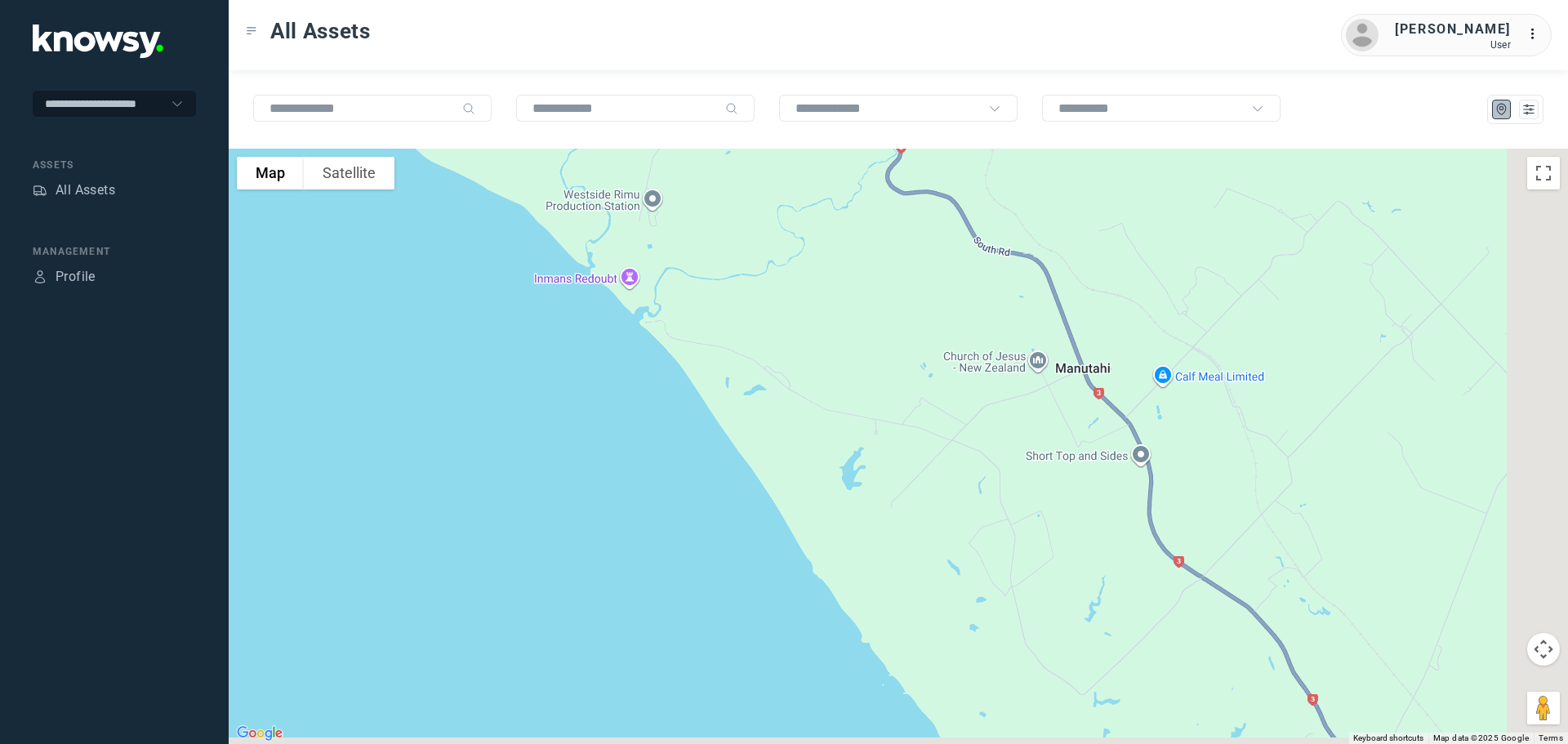
drag, startPoint x: 1239, startPoint y: 525, endPoint x: 1059, endPoint y: 471, distance: 187.9
click at [1061, 472] on div at bounding box center [898, 446] width 1340 height 596
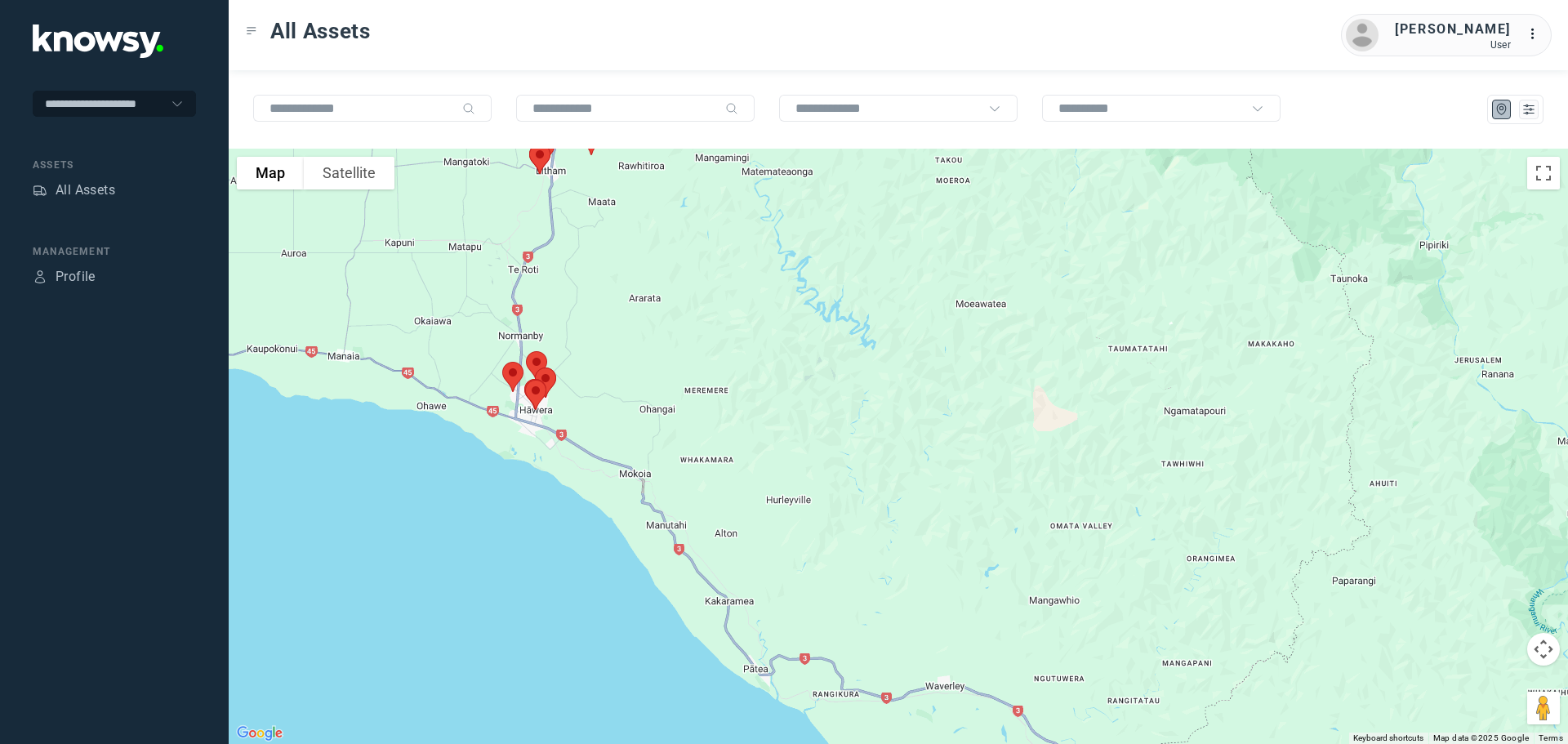
drag, startPoint x: 1170, startPoint y: 478, endPoint x: 828, endPoint y: 503, distance: 342.9
click at [828, 503] on div at bounding box center [898, 446] width 1340 height 596
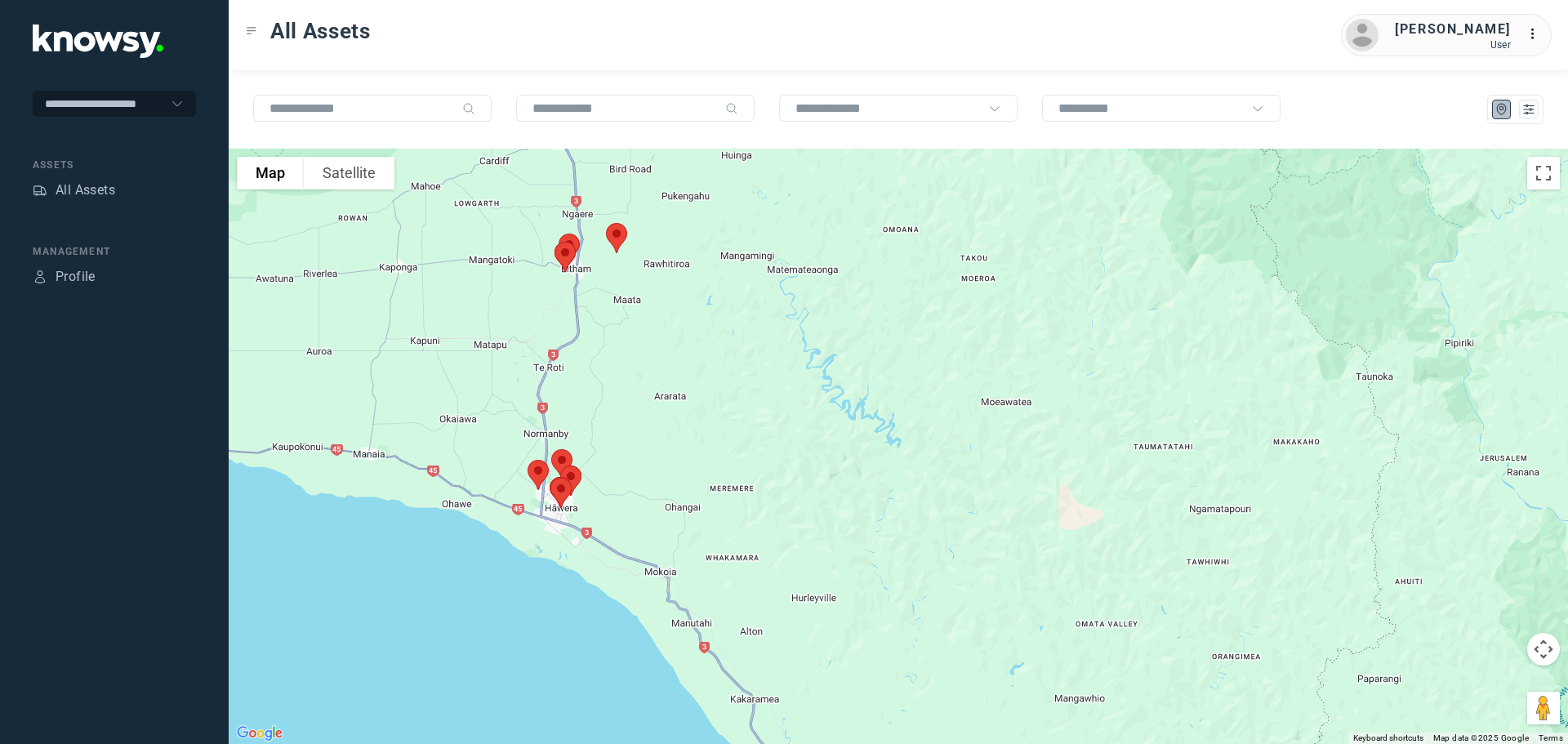
drag, startPoint x: 759, startPoint y: 276, endPoint x: 784, endPoint y: 374, distance: 101.1
click at [784, 374] on div at bounding box center [898, 446] width 1340 height 596
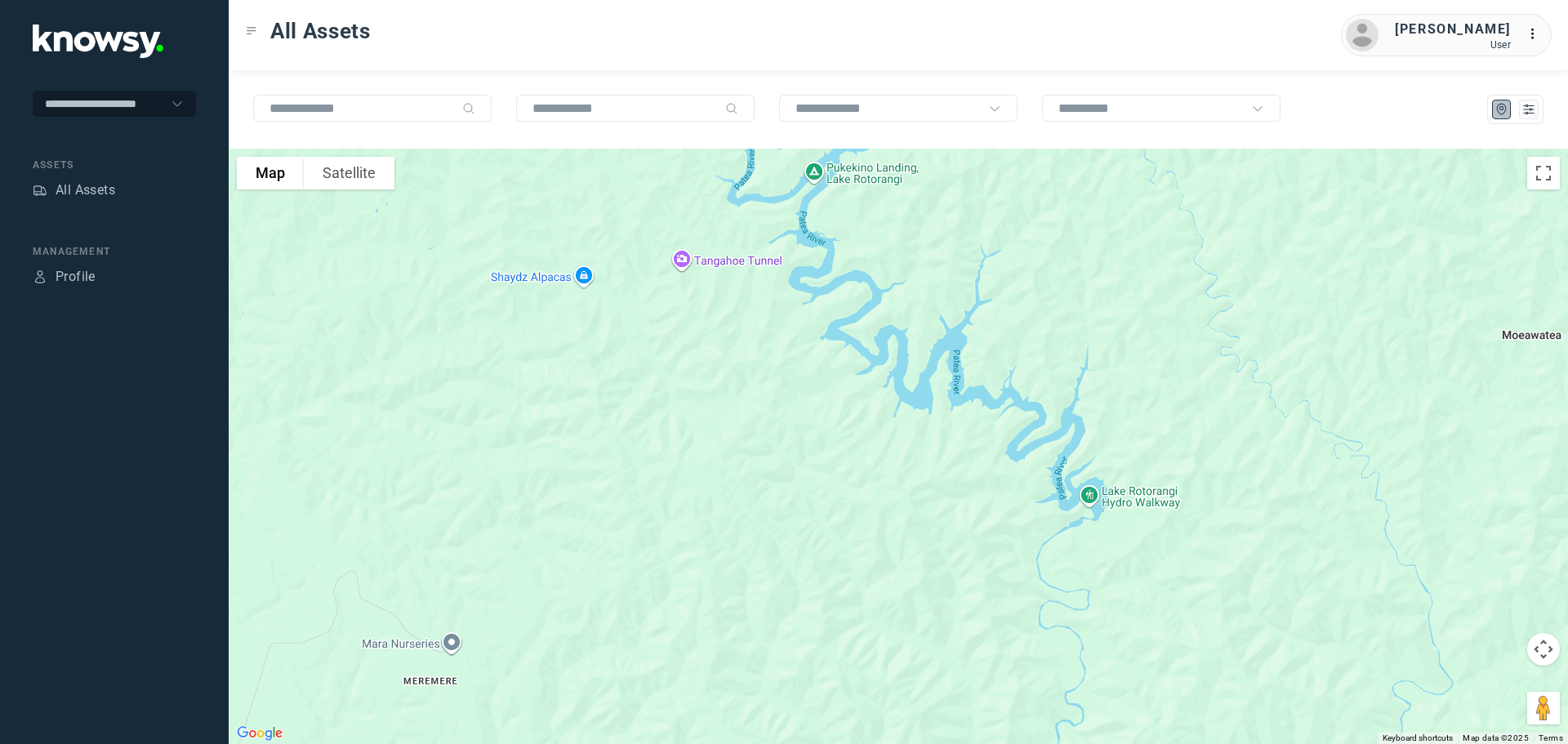
drag, startPoint x: 746, startPoint y: 287, endPoint x: 767, endPoint y: 405, distance: 119.9
click at [767, 405] on div at bounding box center [898, 446] width 1340 height 596
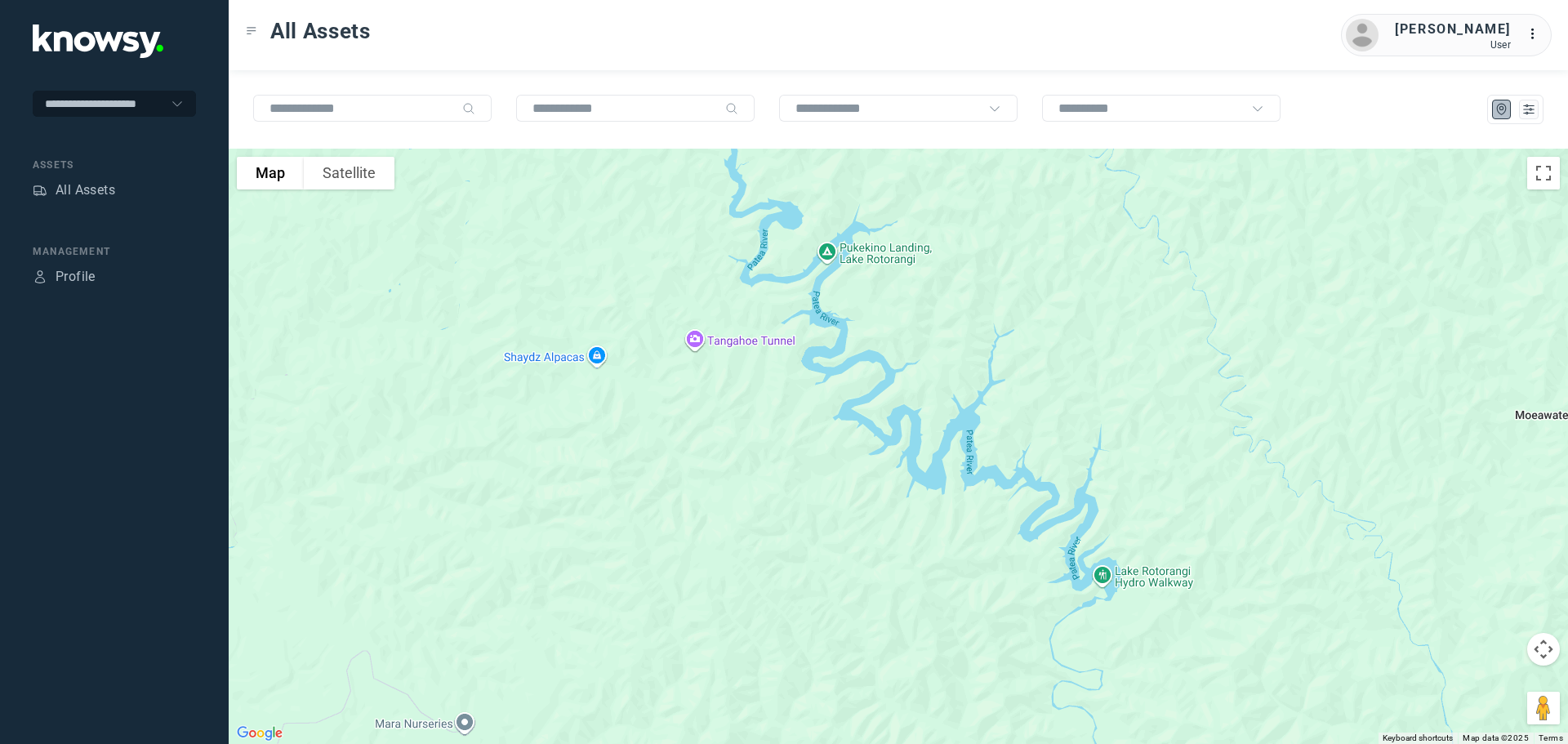
drag, startPoint x: 728, startPoint y: 370, endPoint x: 734, endPoint y: 424, distance: 54.3
click at [734, 424] on div at bounding box center [898, 446] width 1340 height 596
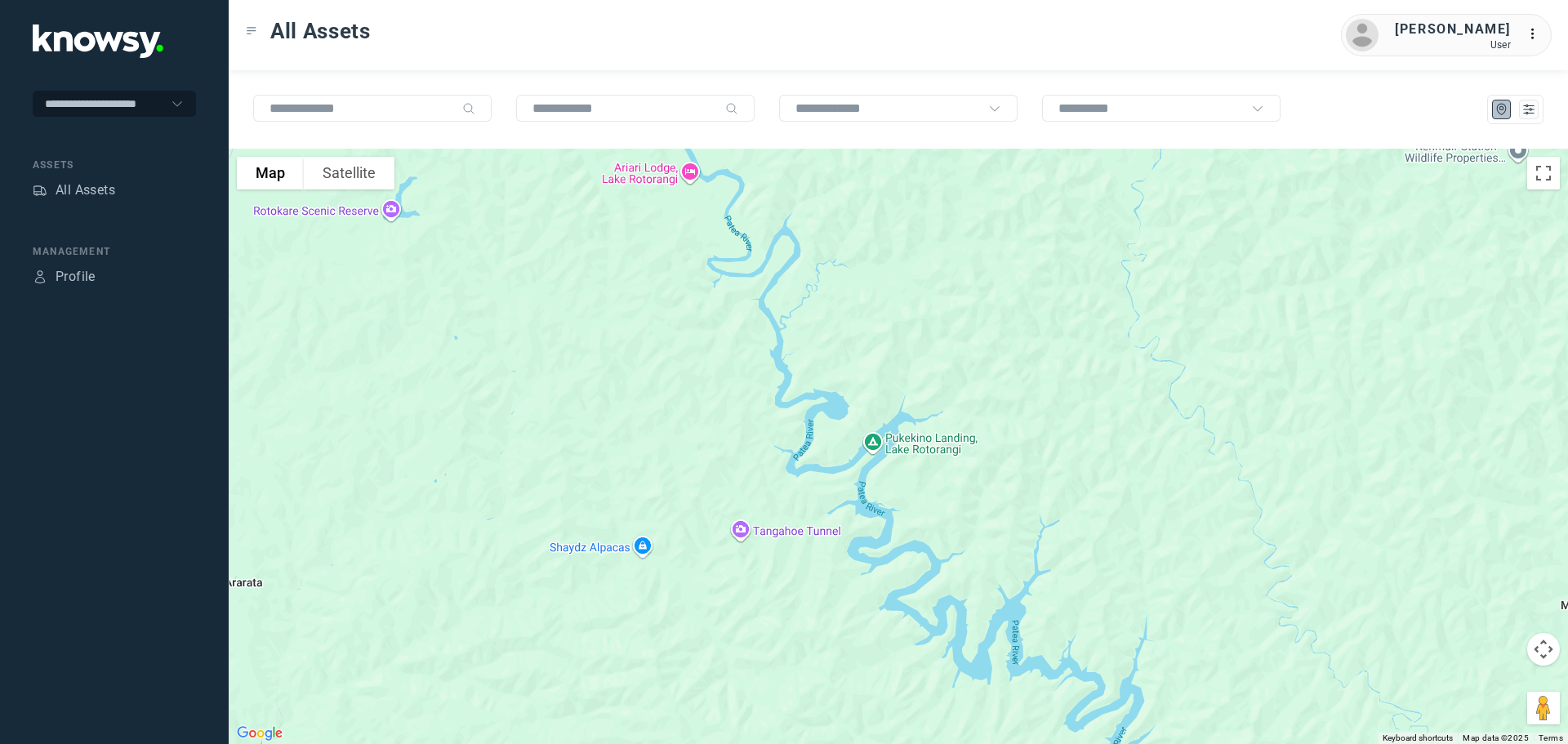
drag, startPoint x: 606, startPoint y: 295, endPoint x: 643, endPoint y: 434, distance: 143.8
click at [643, 434] on div at bounding box center [898, 446] width 1340 height 596
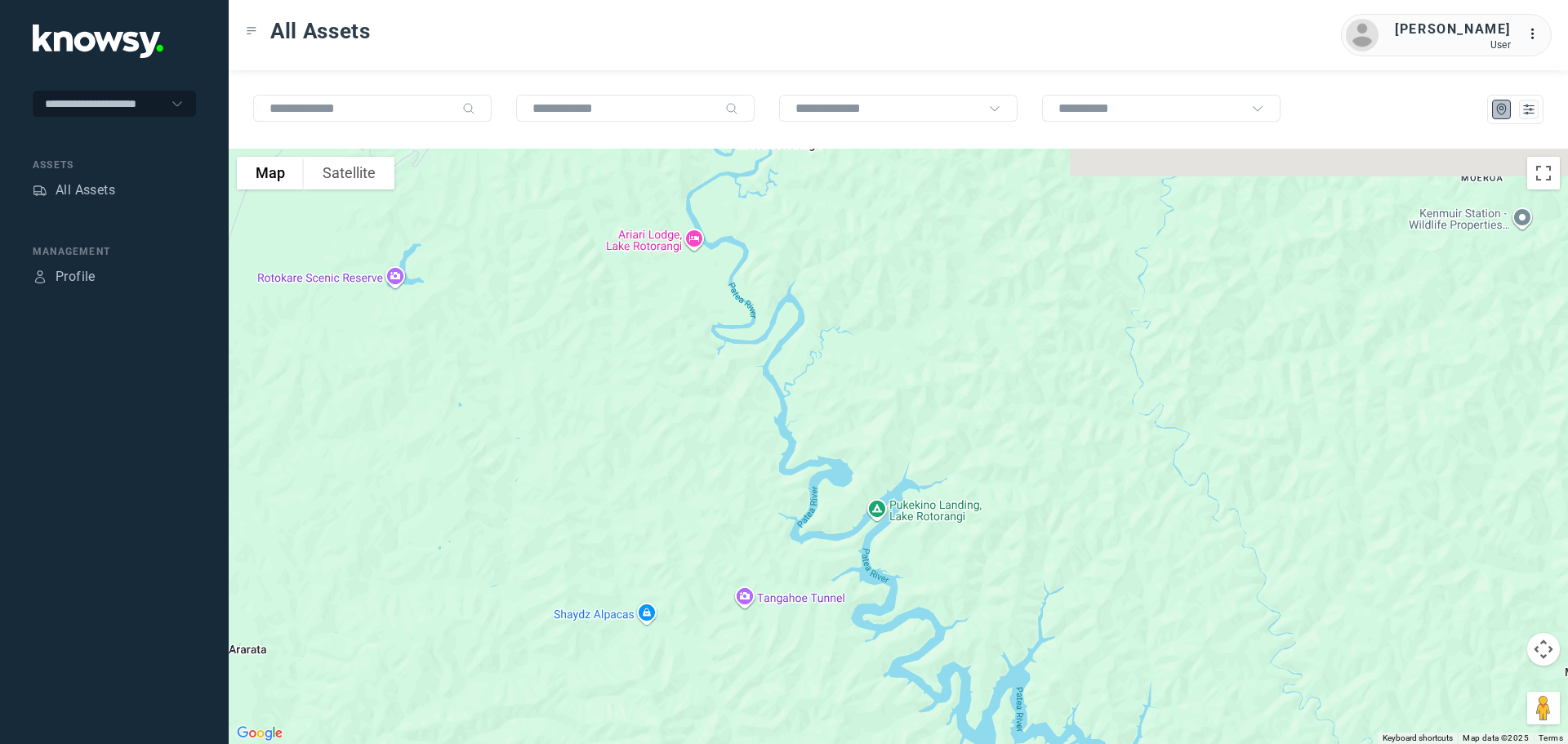
drag, startPoint x: 631, startPoint y: 339, endPoint x: 634, endPoint y: 408, distance: 69.1
click at [634, 408] on div at bounding box center [898, 446] width 1340 height 596
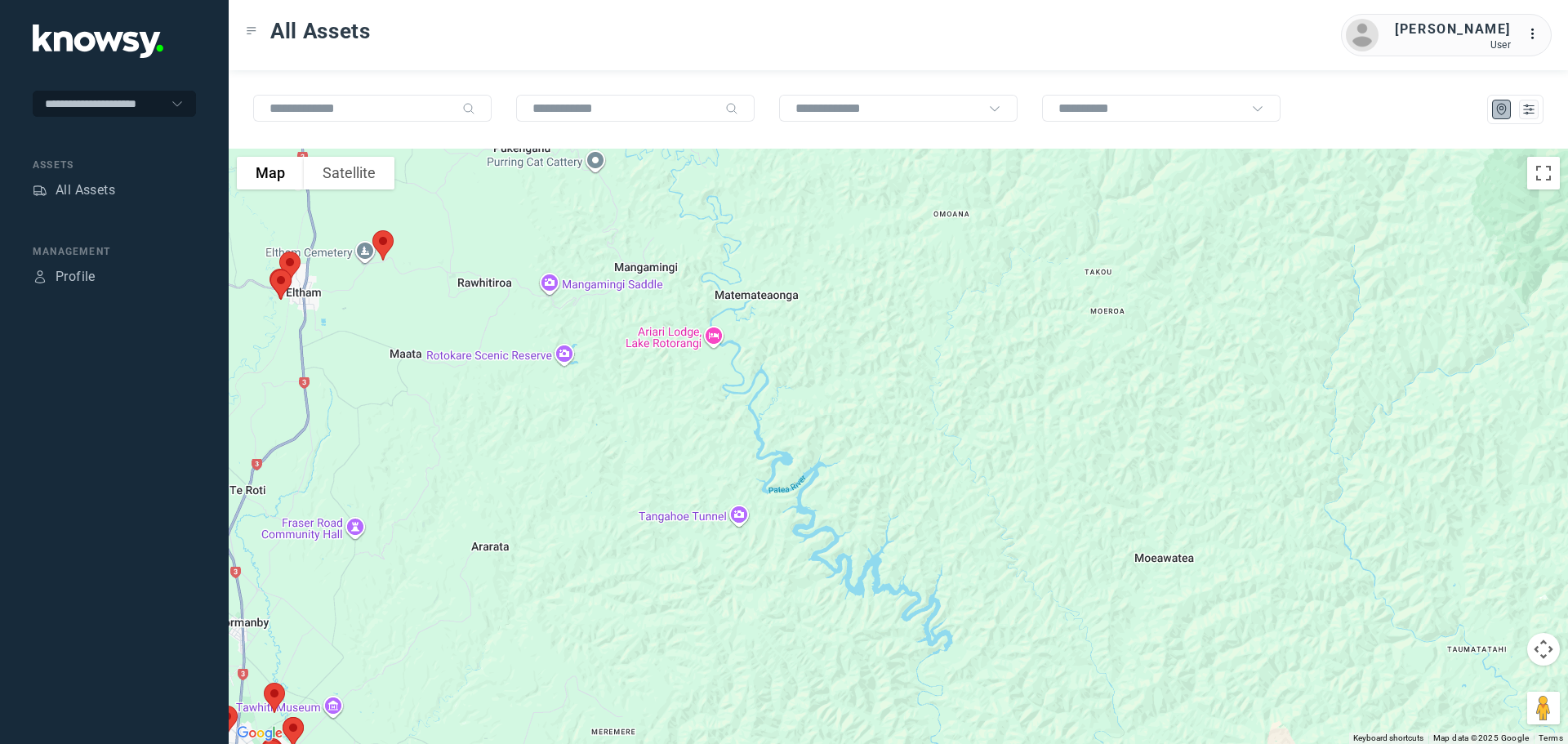
drag, startPoint x: 773, startPoint y: 276, endPoint x: 839, endPoint y: 356, distance: 103.7
click at [839, 356] on div at bounding box center [898, 446] width 1340 height 596
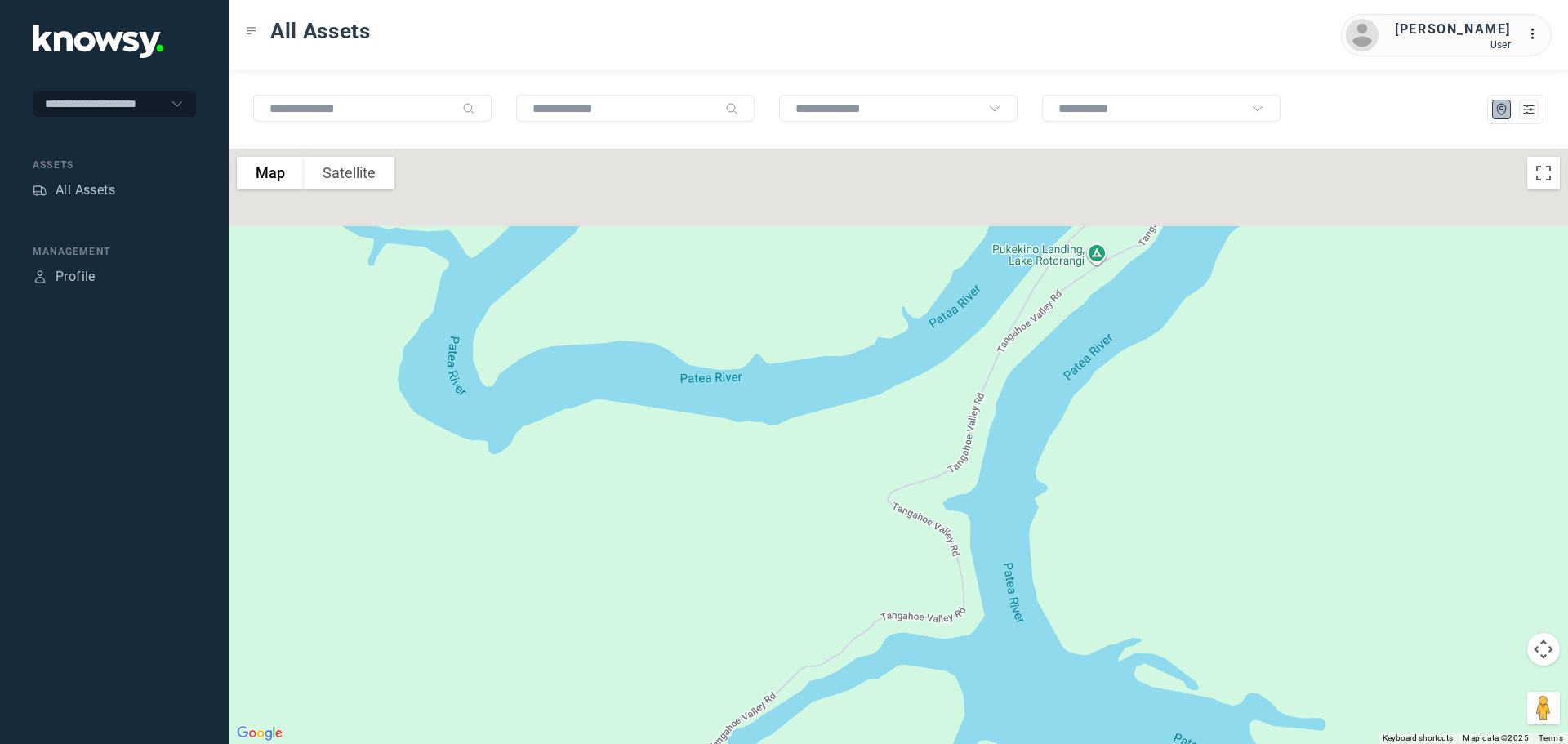
drag, startPoint x: 922, startPoint y: 337, endPoint x: 835, endPoint y: 563, distance: 242.2
click at [835, 563] on div at bounding box center [898, 446] width 1340 height 596
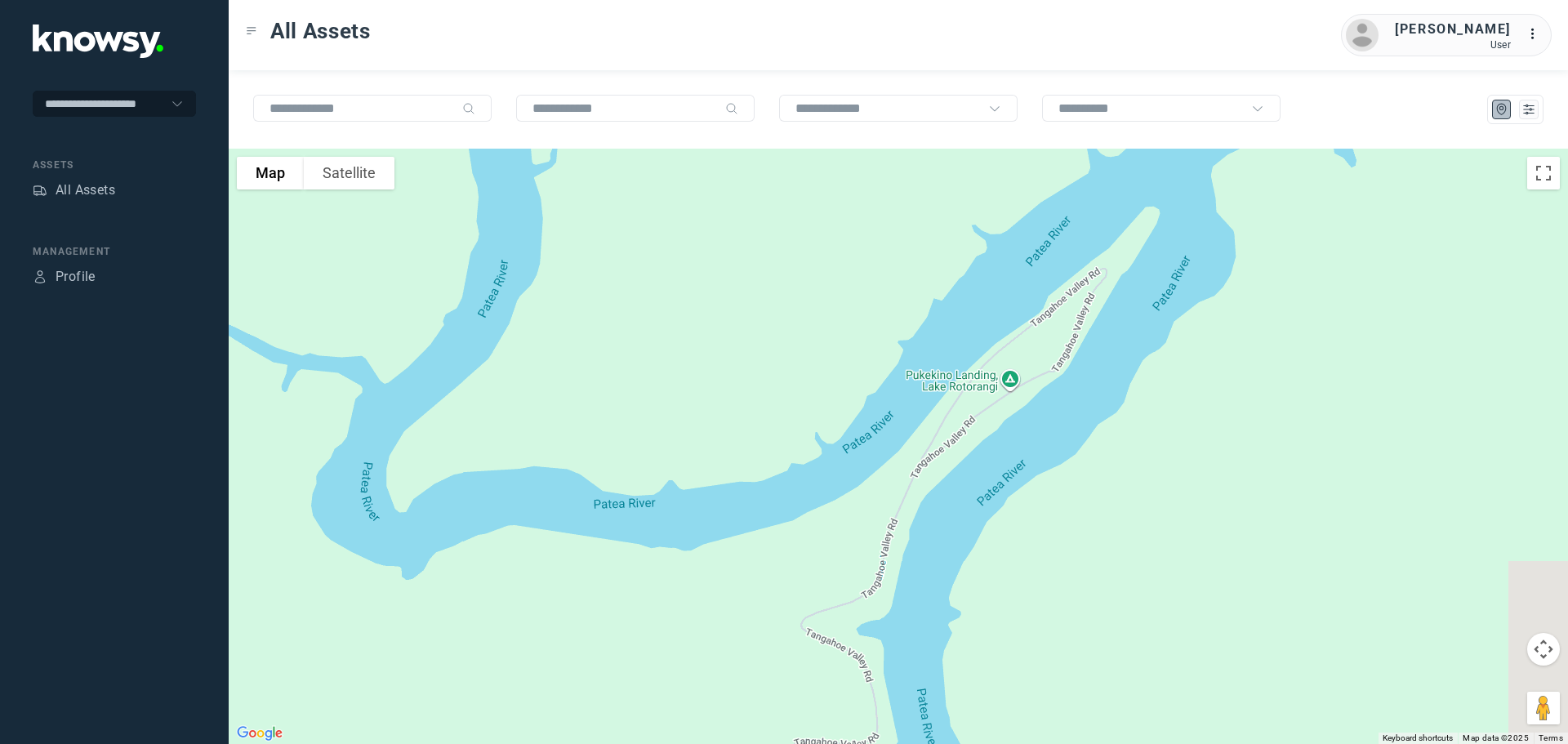
drag, startPoint x: 937, startPoint y: 423, endPoint x: 863, endPoint y: 514, distance: 117.3
click at [863, 514] on div at bounding box center [898, 446] width 1340 height 596
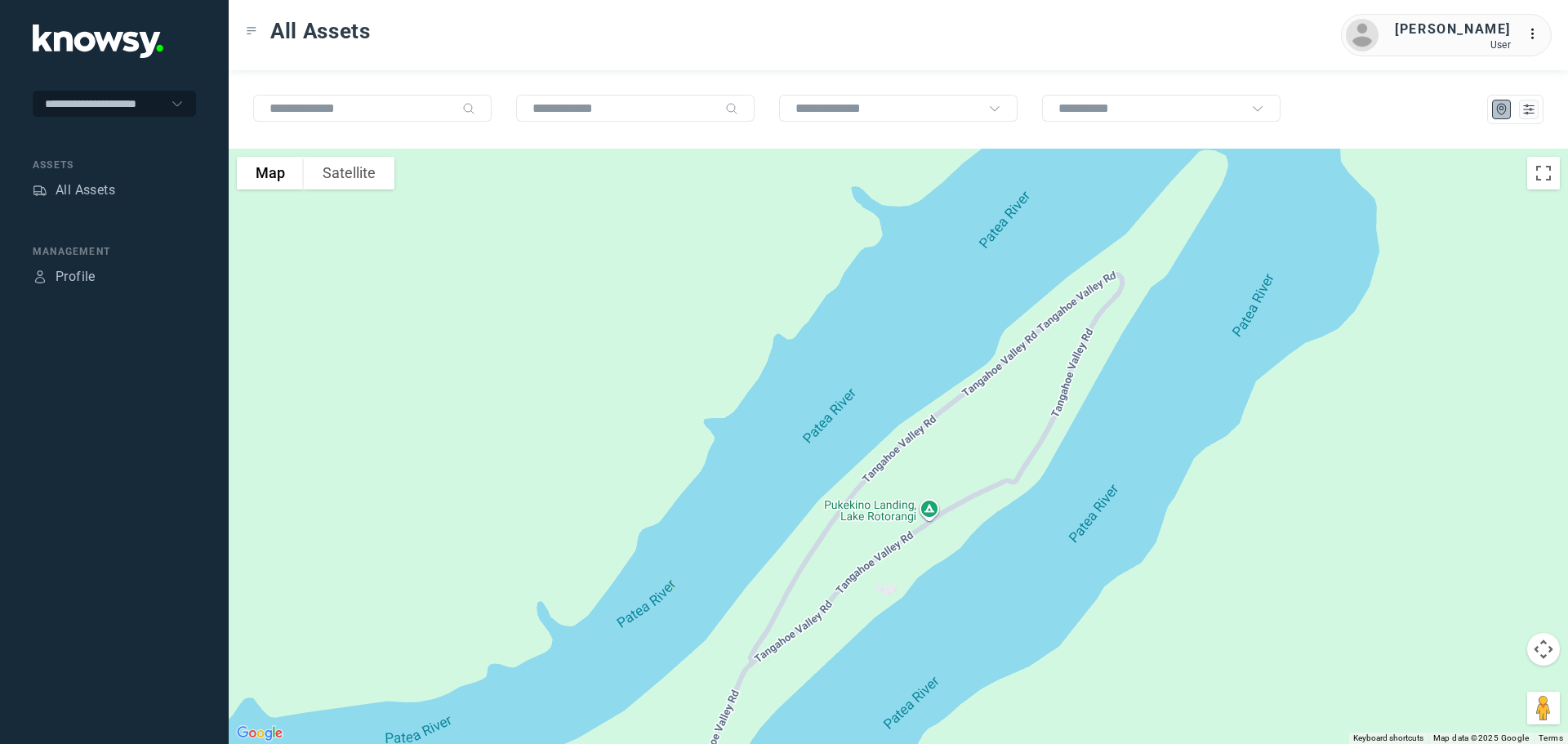
drag, startPoint x: 1119, startPoint y: 267, endPoint x: 977, endPoint y: 462, distance: 241.2
click at [977, 462] on div at bounding box center [898, 446] width 1340 height 596
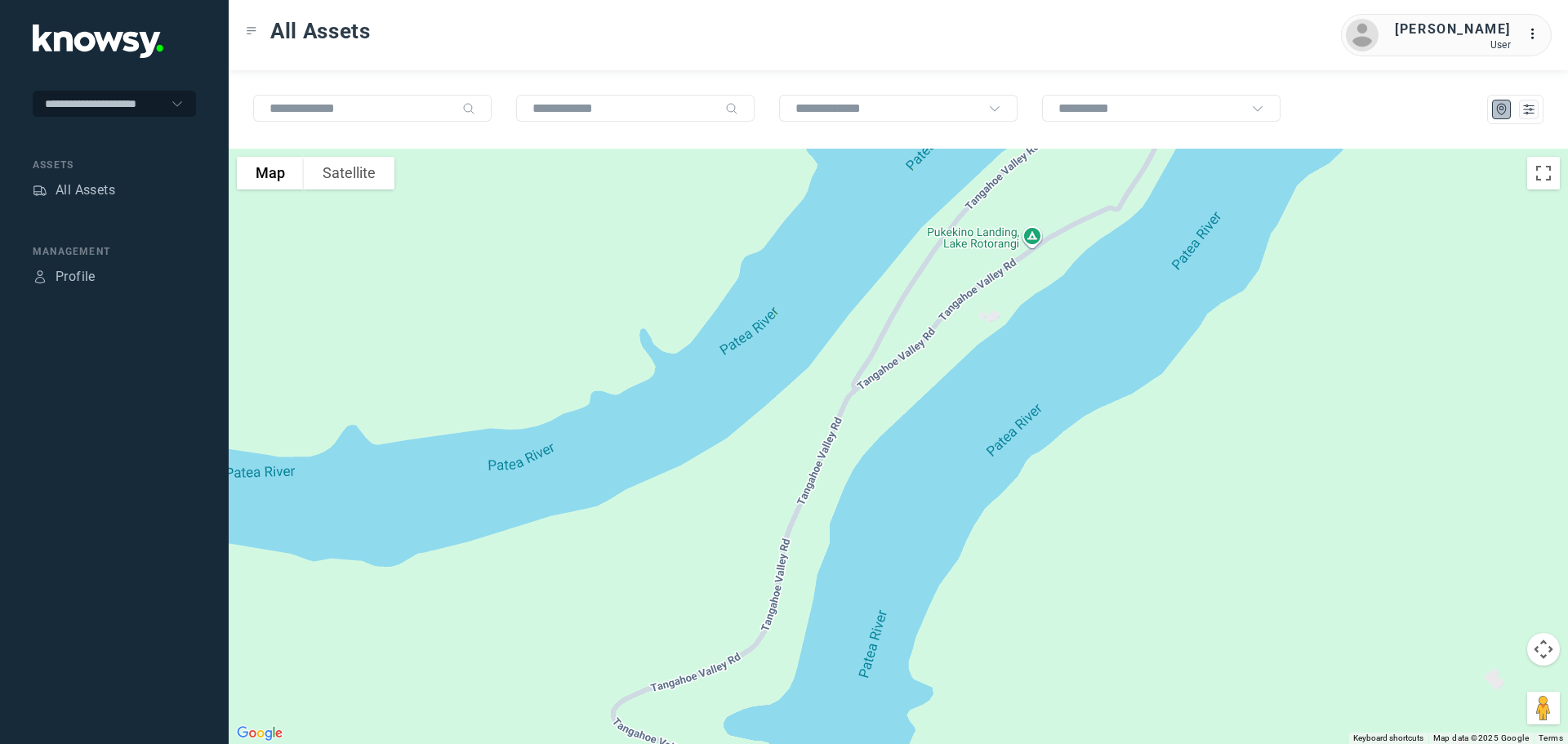
drag, startPoint x: 885, startPoint y: 504, endPoint x: 988, endPoint y: 227, distance: 295.5
click at [988, 227] on div at bounding box center [898, 446] width 1340 height 596
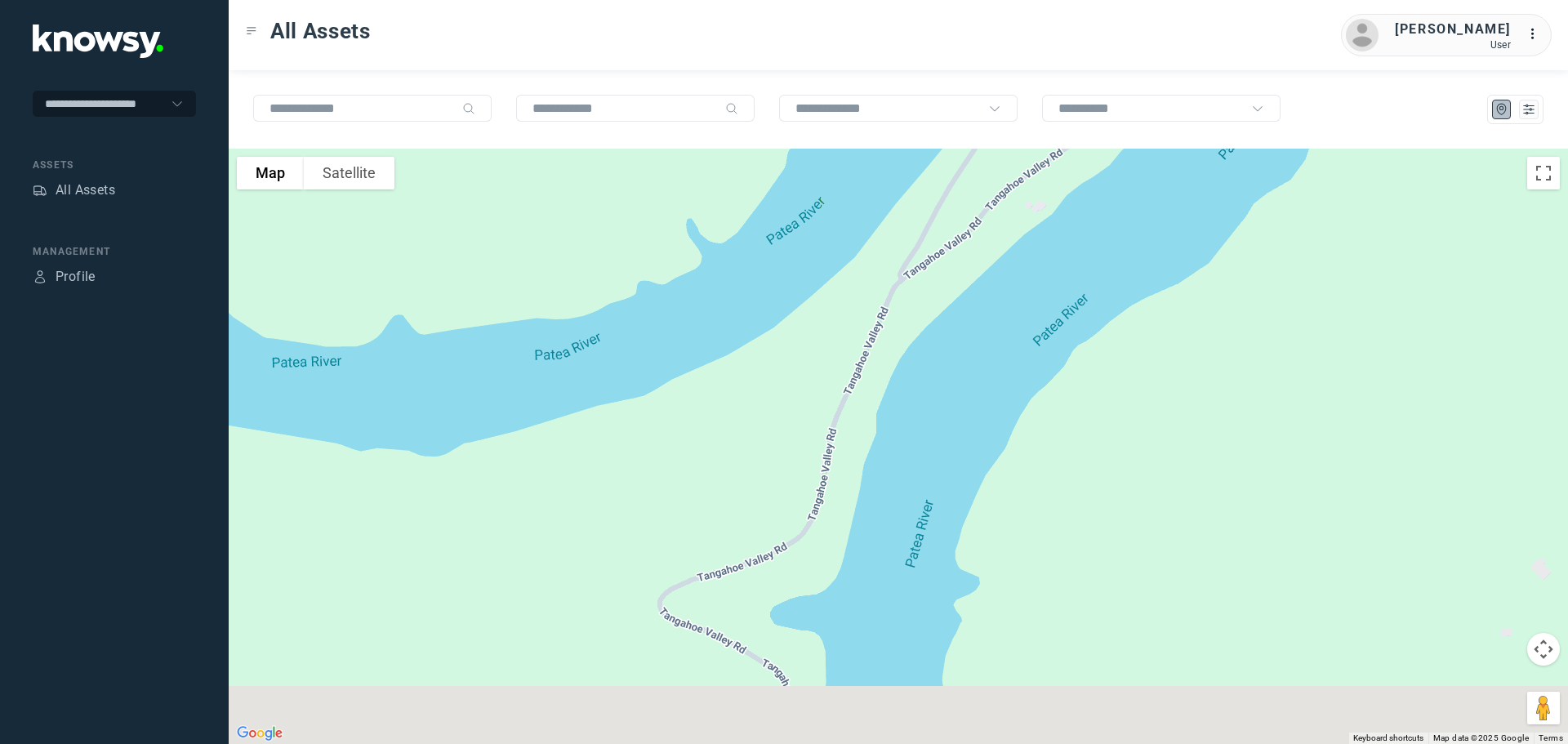
drag, startPoint x: 890, startPoint y: 400, endPoint x: 938, endPoint y: 281, distance: 128.3
click at [938, 281] on div at bounding box center [898, 446] width 1340 height 596
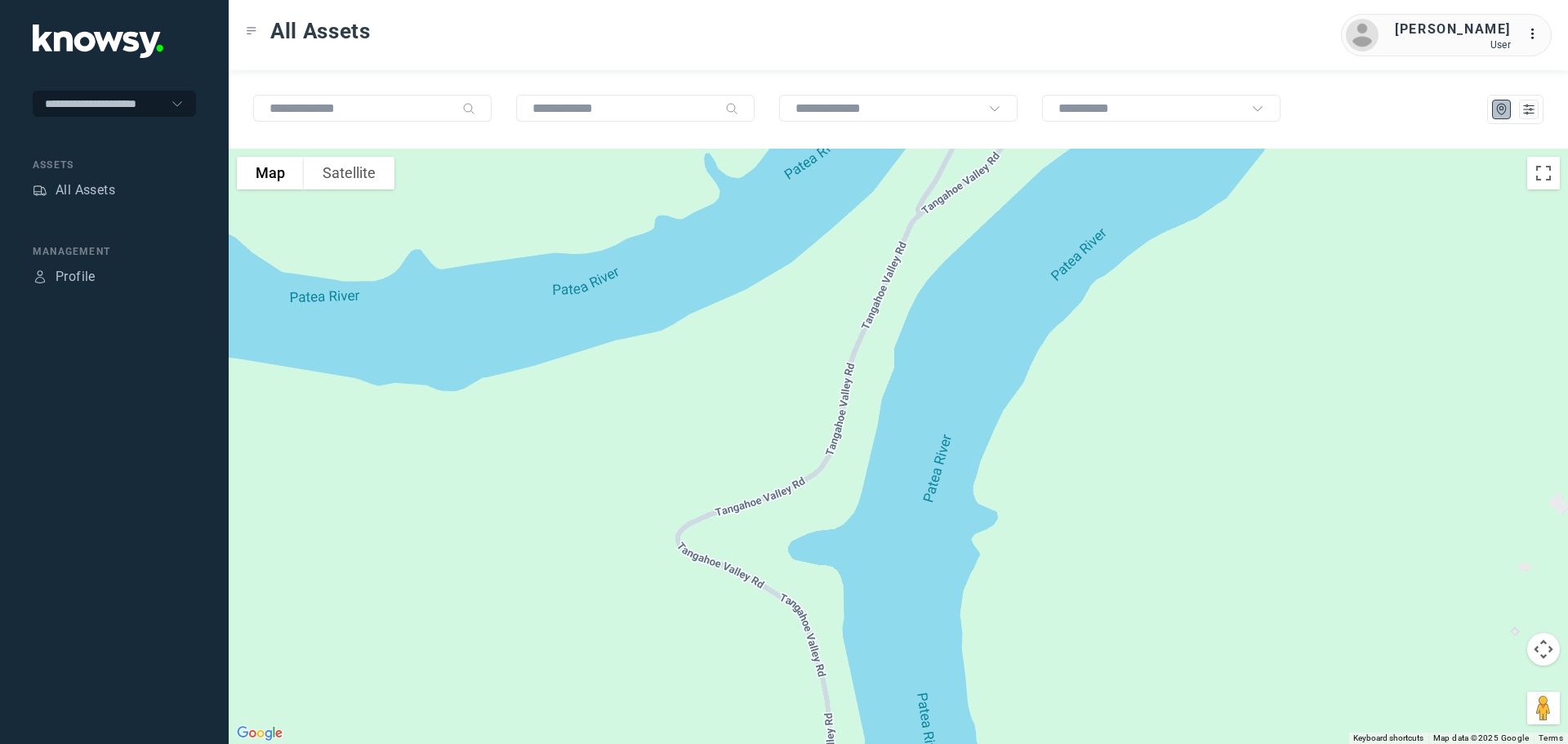
drag, startPoint x: 789, startPoint y: 382, endPoint x: 809, endPoint y: 316, distance: 69.0
click at [809, 316] on div at bounding box center [898, 446] width 1340 height 596
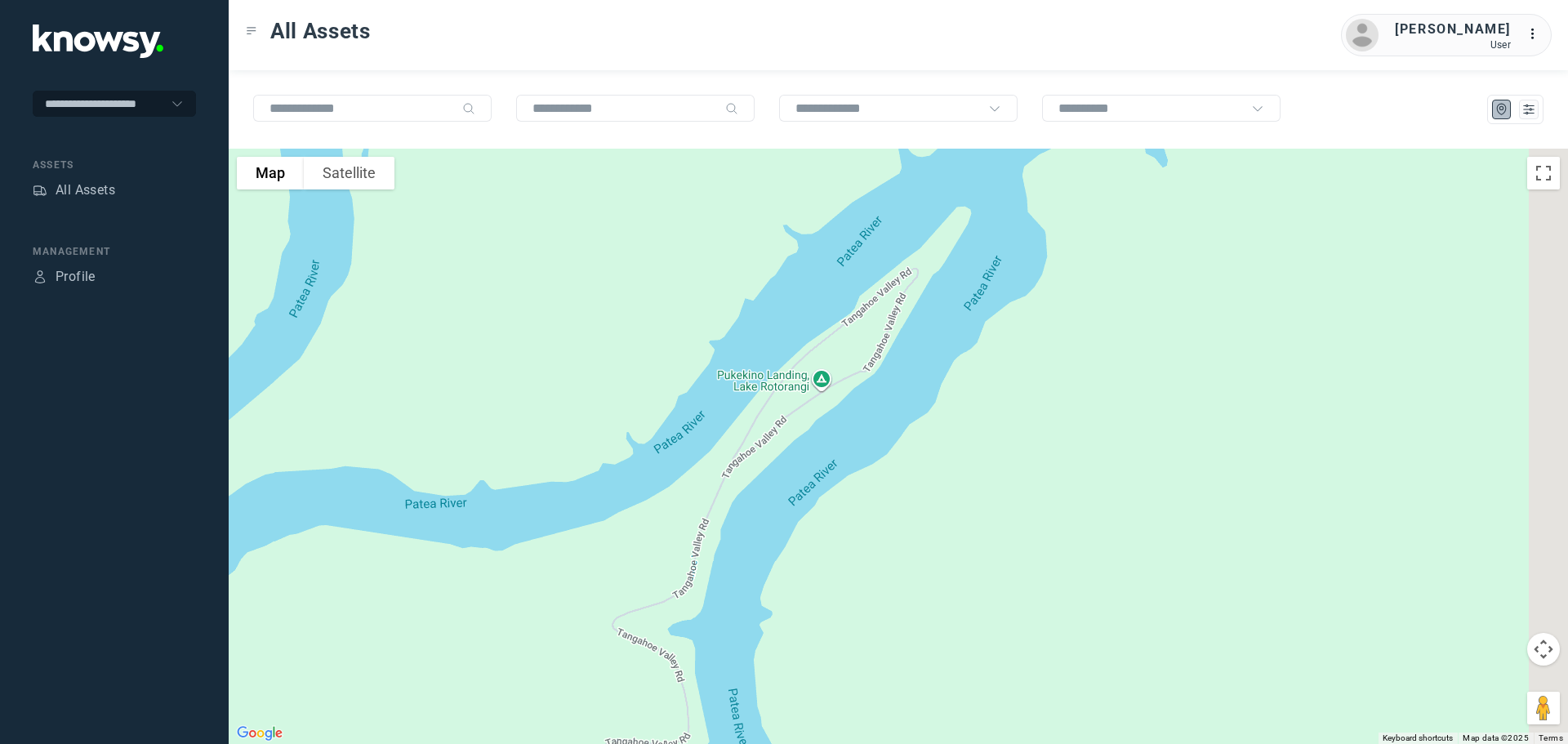
drag, startPoint x: 880, startPoint y: 256, endPoint x: 754, endPoint y: 440, distance: 223.0
click at [754, 440] on div at bounding box center [898, 446] width 1340 height 596
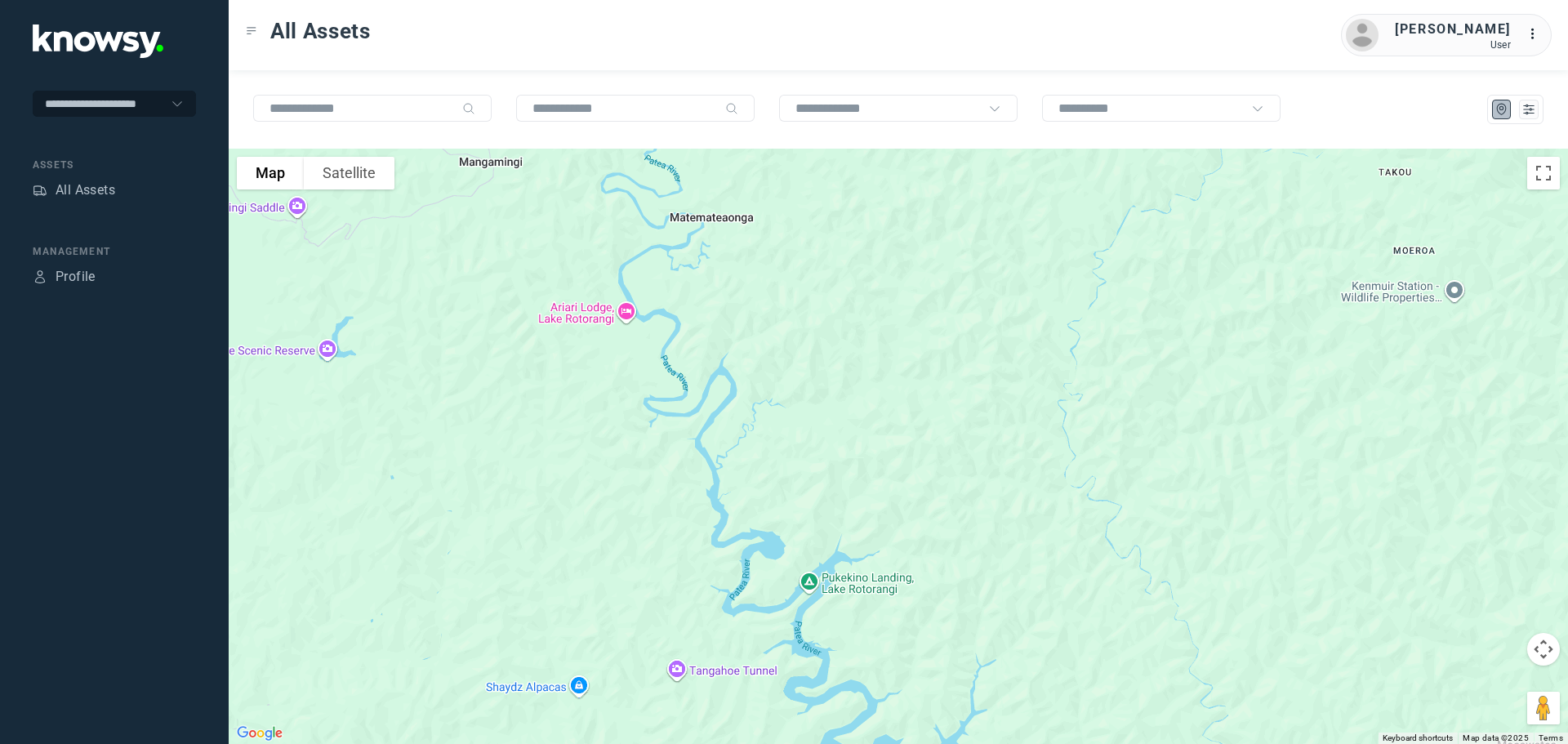
drag, startPoint x: 586, startPoint y: 267, endPoint x: 651, endPoint y: 473, distance: 216.0
click at [651, 473] on div at bounding box center [898, 446] width 1340 height 596
